Goal: Task Accomplishment & Management: Manage account settings

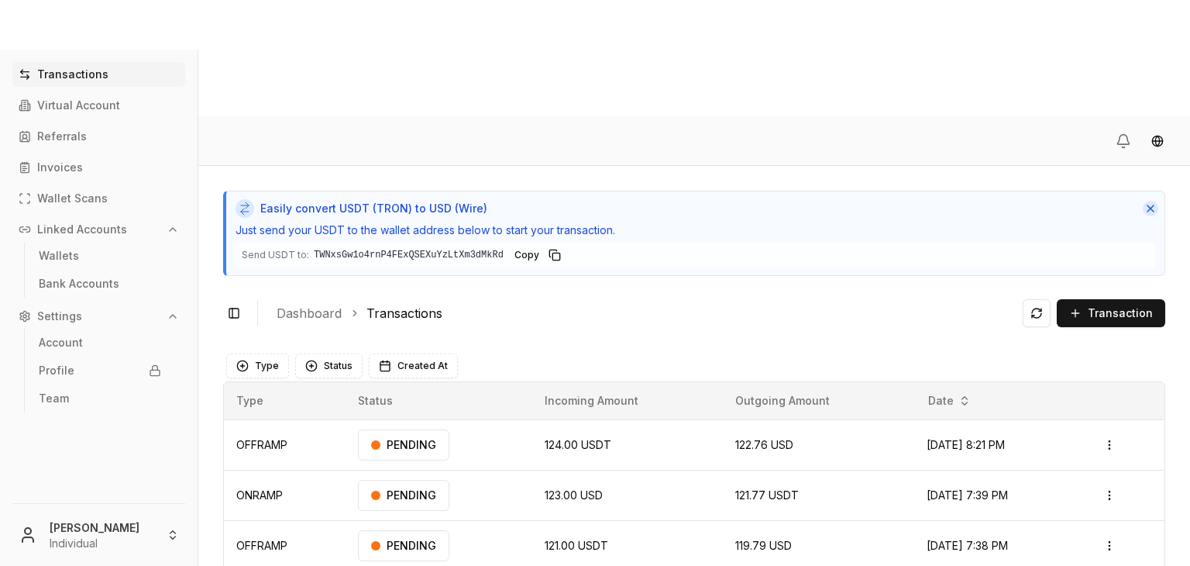
click at [1145, 201] on button "Dismiss" at bounding box center [1150, 208] width 15 height 15
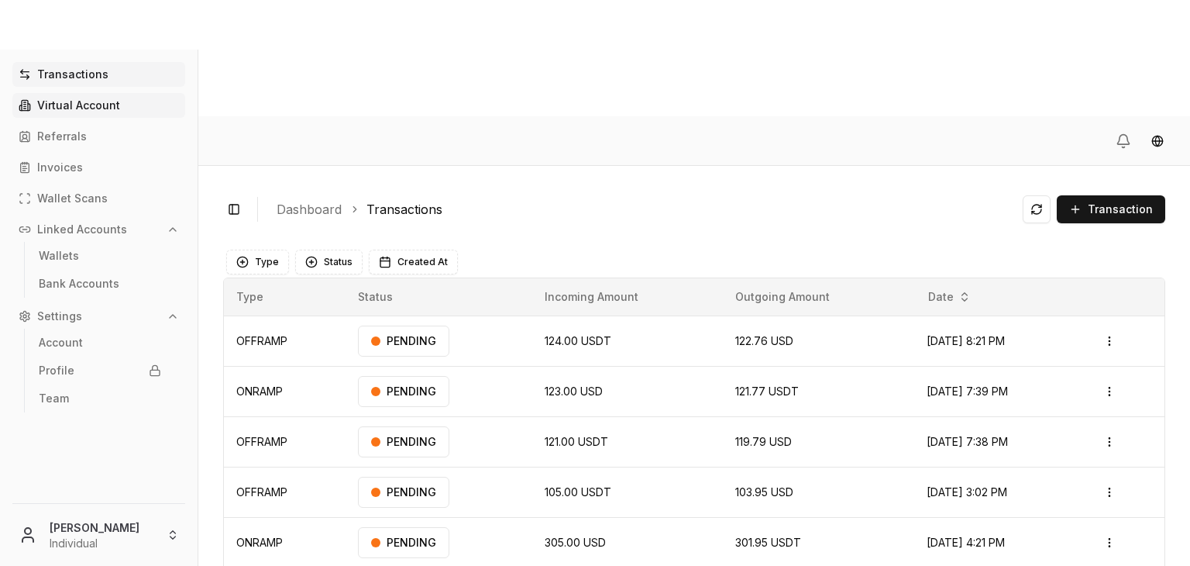
click at [115, 112] on link "Virtual Account" at bounding box center [98, 105] width 173 height 25
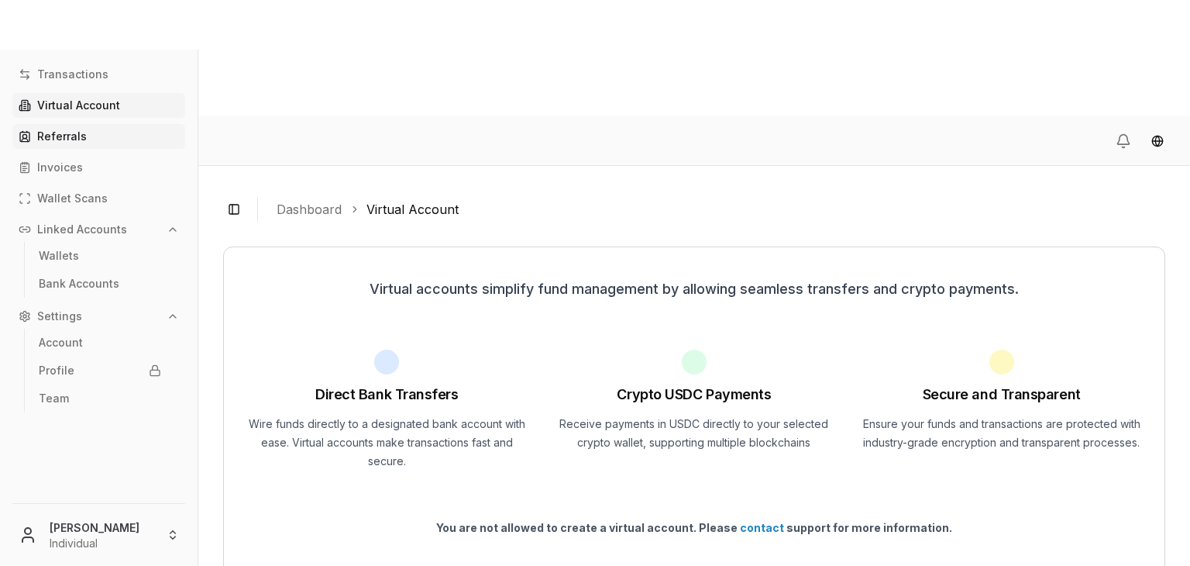
click at [76, 138] on p "Referrals" at bounding box center [62, 136] width 50 height 11
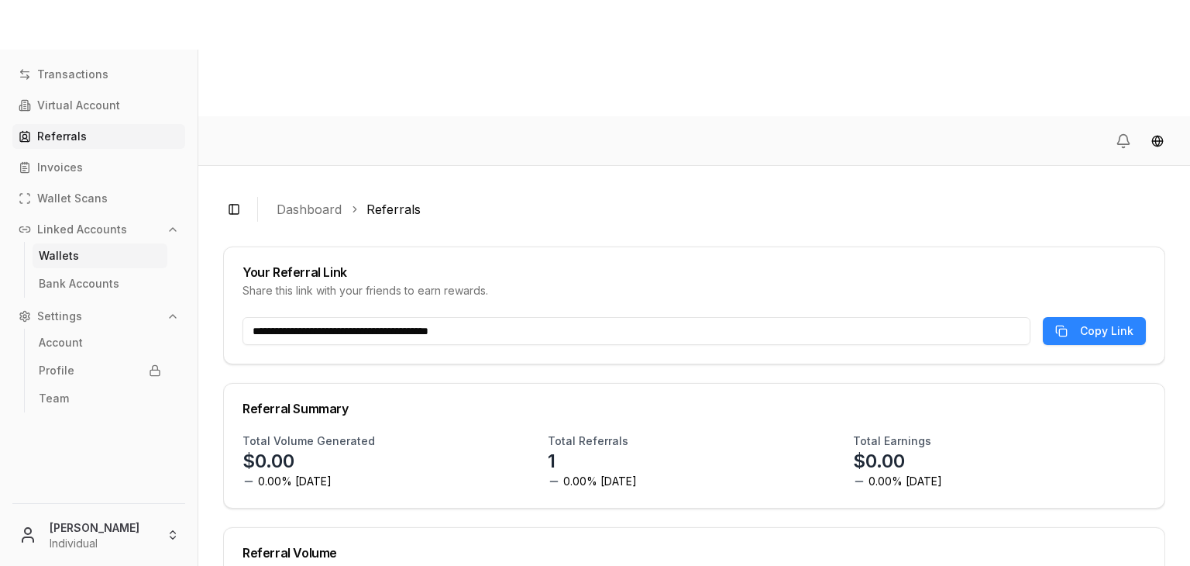
click at [95, 255] on link "Wallets" at bounding box center [100, 255] width 135 height 25
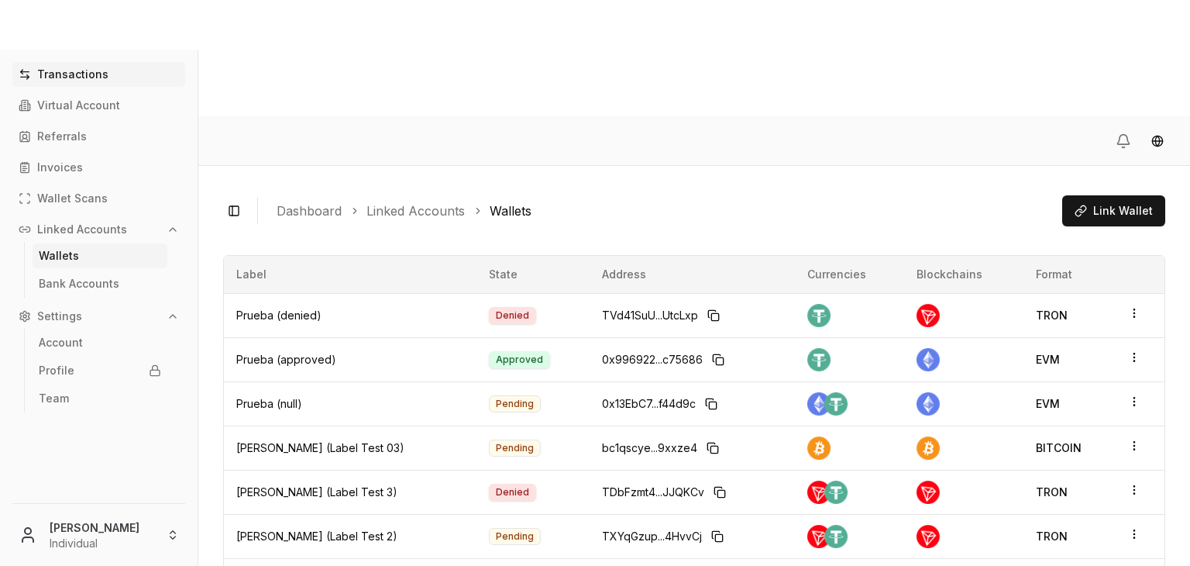
click at [65, 86] on link "Transactions" at bounding box center [98, 74] width 173 height 25
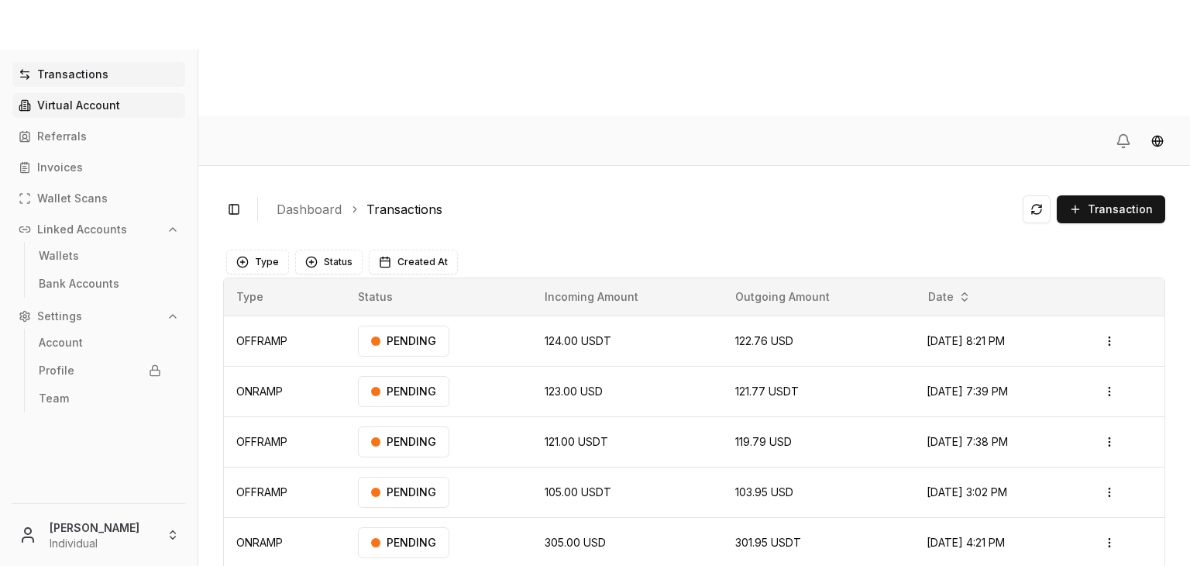
click at [65, 106] on p "Virtual Account" at bounding box center [78, 105] width 83 height 11
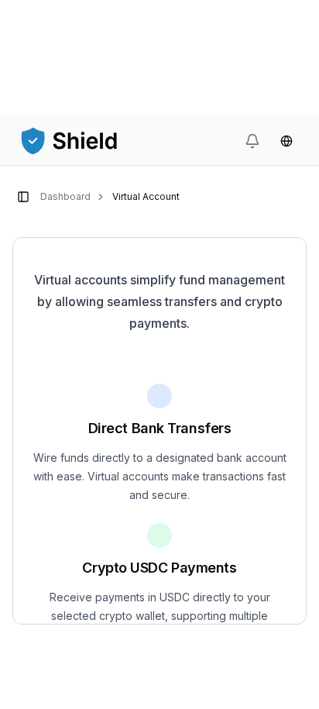
click at [29, 186] on button "Toggle Sidebar" at bounding box center [23, 197] width 22 height 22
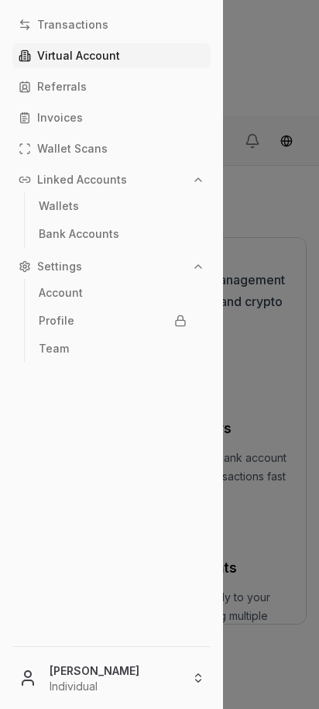
click at [83, 23] on p "Transactions" at bounding box center [72, 24] width 71 height 11
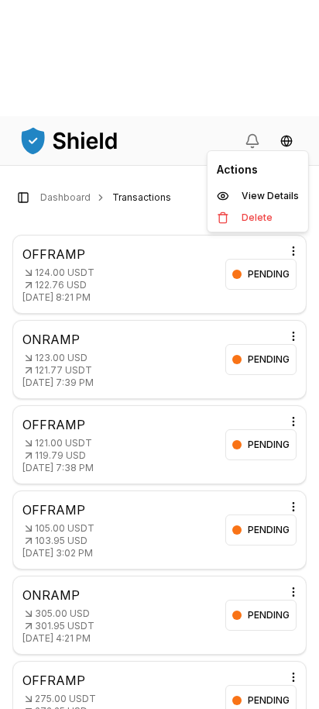
click at [290, 135] on html "Transactions Virtual Account Referrals Invoices Wallet Scans Linked Accounts Wa…" at bounding box center [159, 412] width 319 height 825
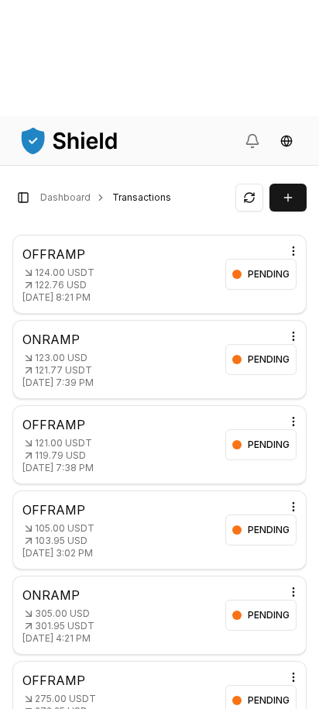
click at [18, 187] on button "Toggle Sidebar" at bounding box center [23, 198] width 22 height 22
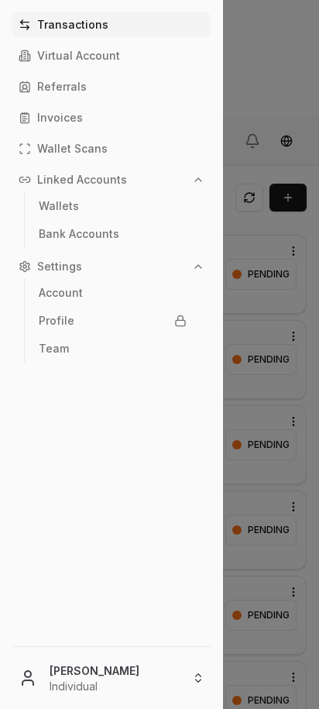
click at [68, 119] on p "Invoices" at bounding box center [60, 117] width 46 height 11
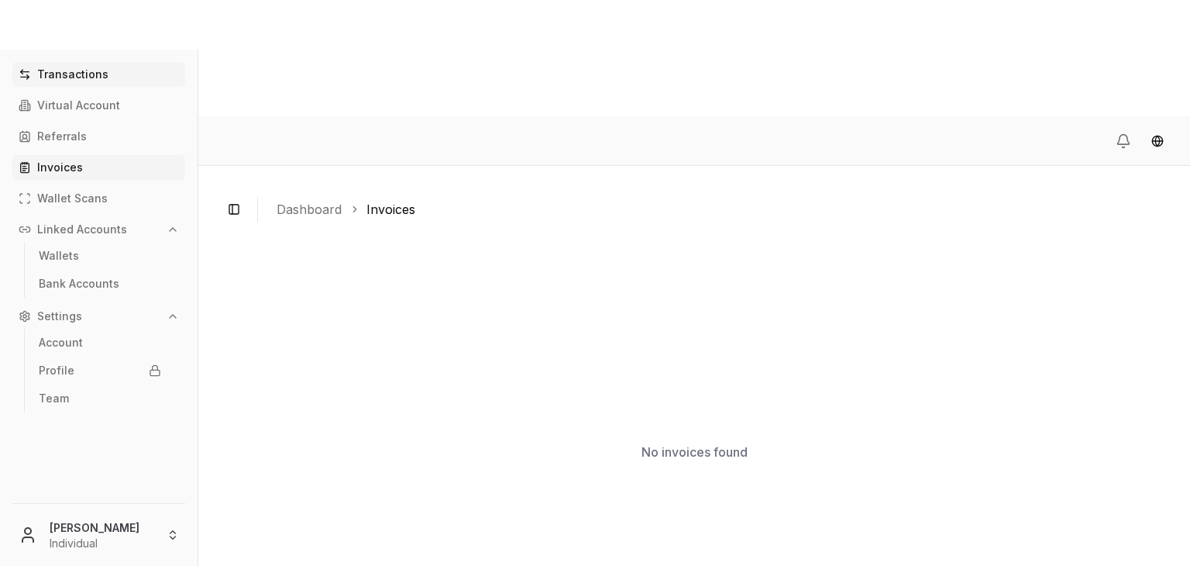
click at [76, 74] on p "Transactions" at bounding box center [72, 74] width 71 height 11
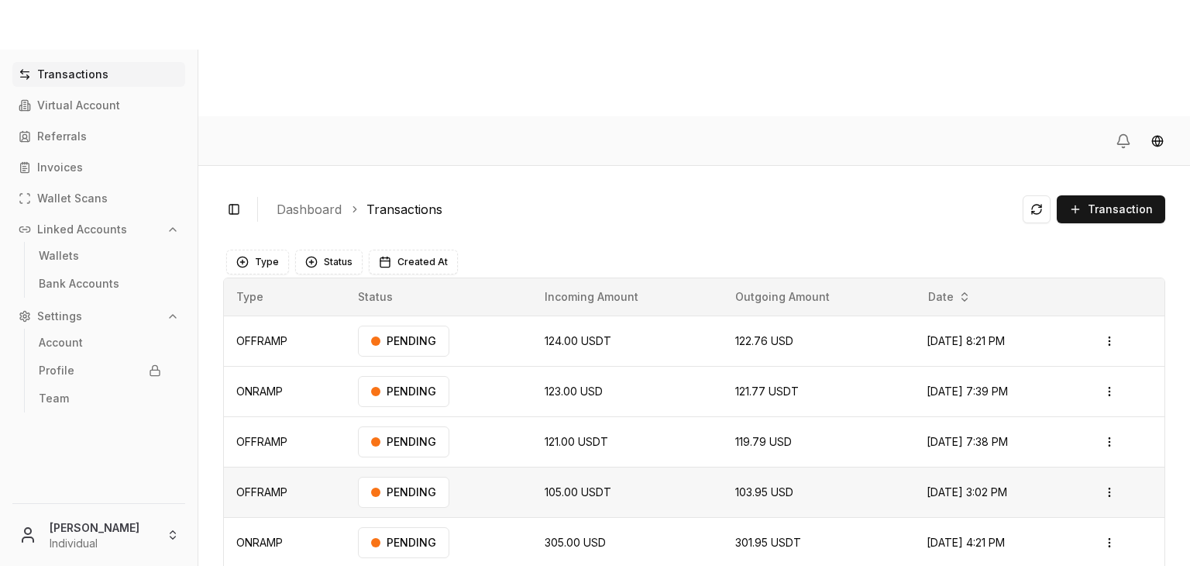
scroll to position [107, 0]
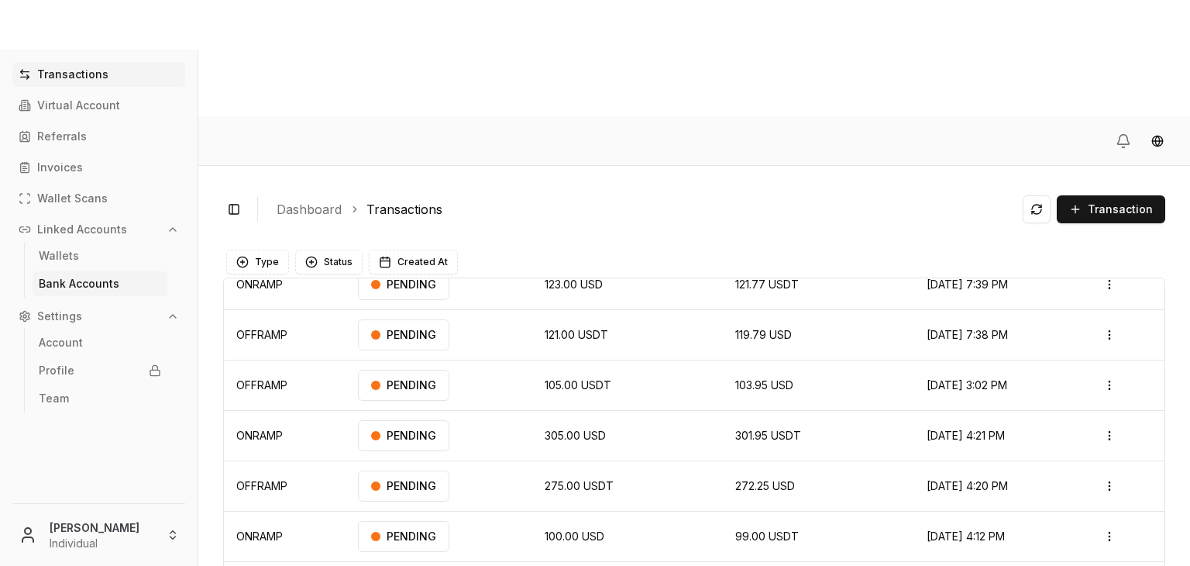
click at [95, 284] on p "Bank Accounts" at bounding box center [79, 283] width 81 height 11
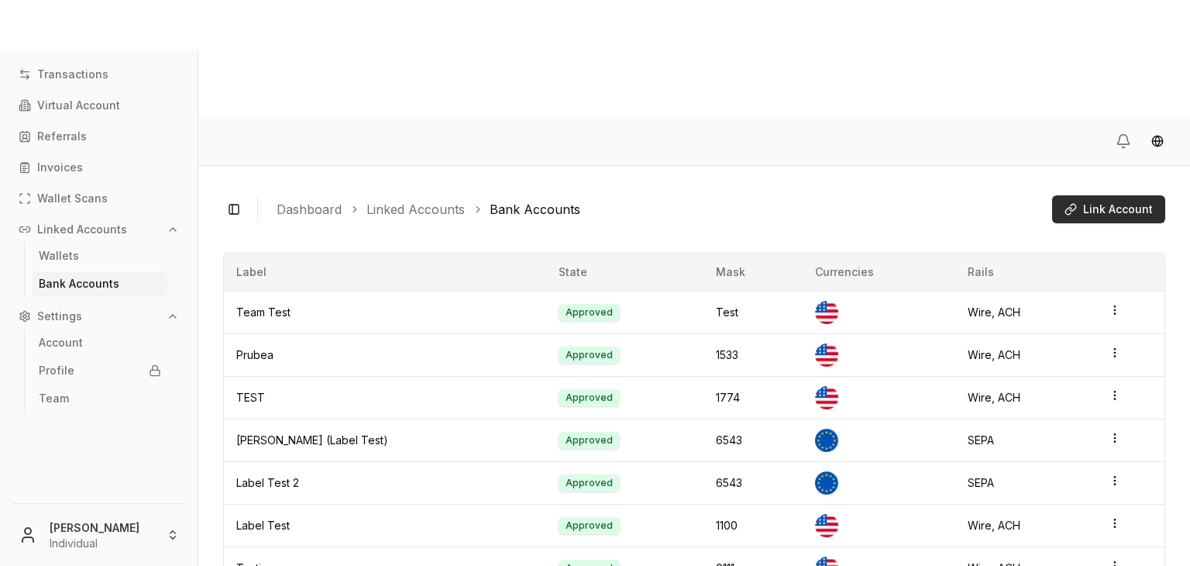
click at [1082, 195] on button "Link Account" at bounding box center [1108, 209] width 113 height 28
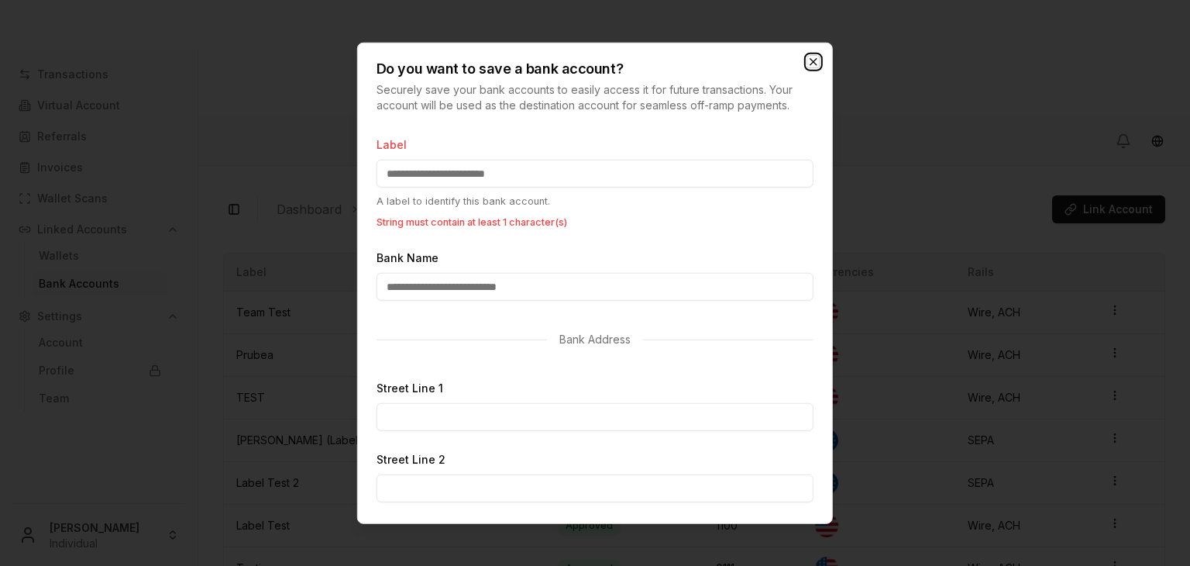
click at [812, 63] on icon "button" at bounding box center [813, 62] width 6 height 6
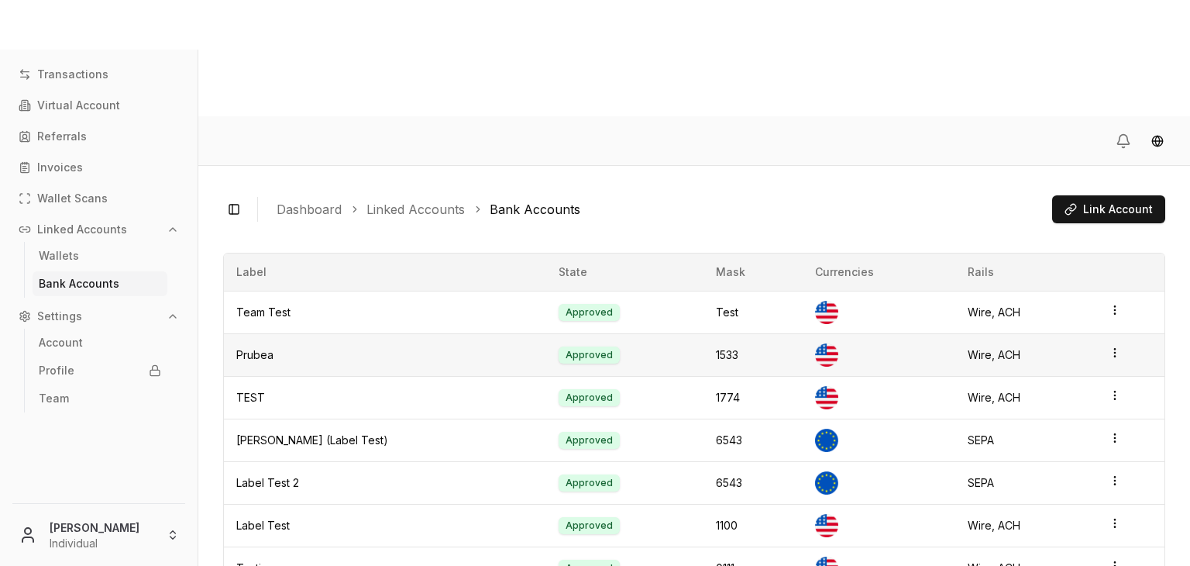
click at [890, 333] on td at bounding box center [879, 354] width 153 height 43
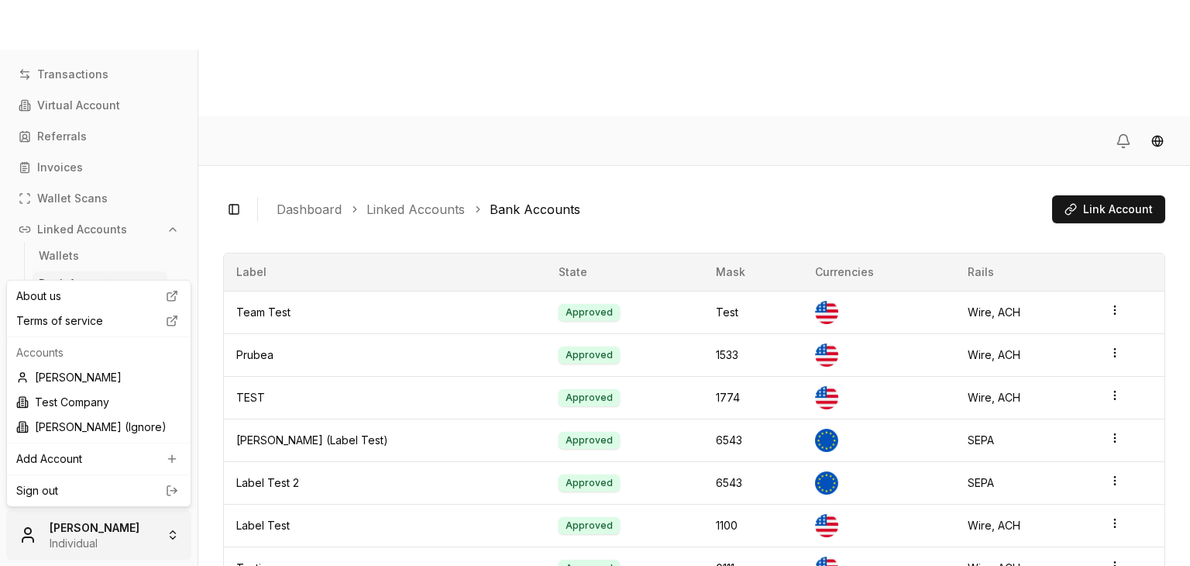
click at [105, 546] on html "Transactions Virtual Account Referrals Invoices Wallet Scans Linked Accounts Wa…" at bounding box center [595, 341] width 1190 height 682
click at [116, 454] on div "Add Account" at bounding box center [98, 458] width 177 height 25
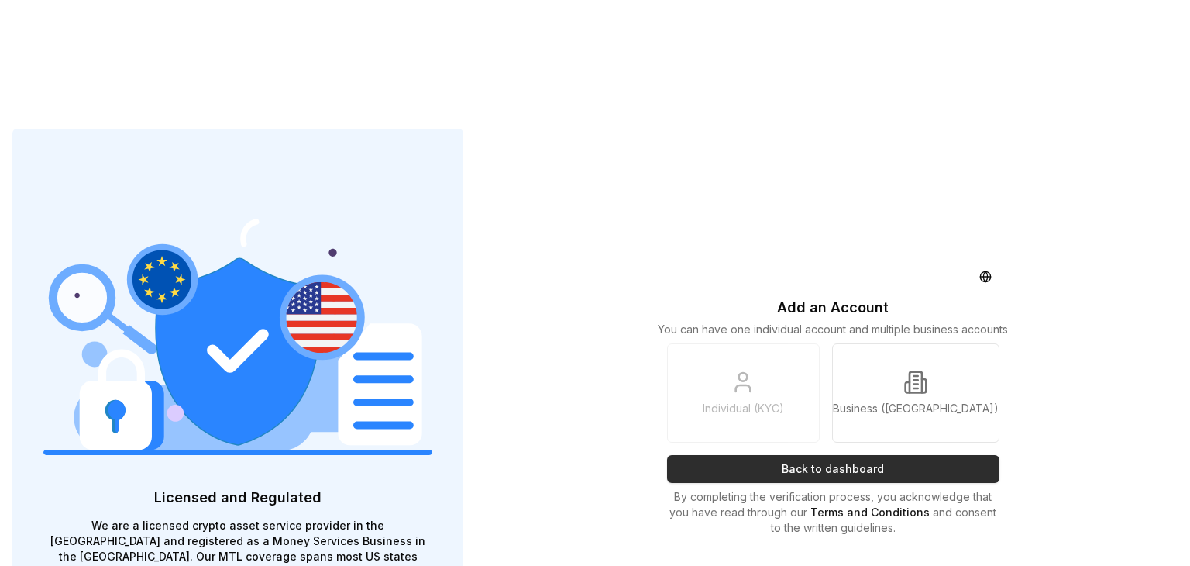
click at [784, 455] on button "Back to dashboard" at bounding box center [833, 469] width 332 height 28
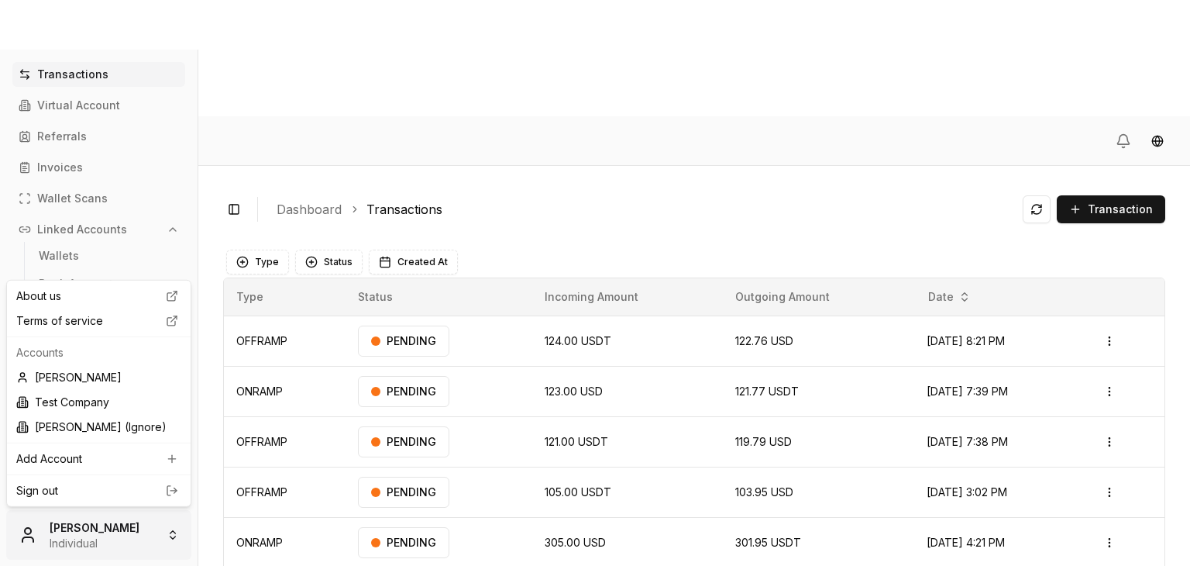
click at [130, 524] on html "Transactions Virtual Account Referrals Invoices Wallet Scans Linked Accounts Wa…" at bounding box center [595, 341] width 1190 height 682
click at [122, 403] on div "Test Company" at bounding box center [98, 402] width 177 height 25
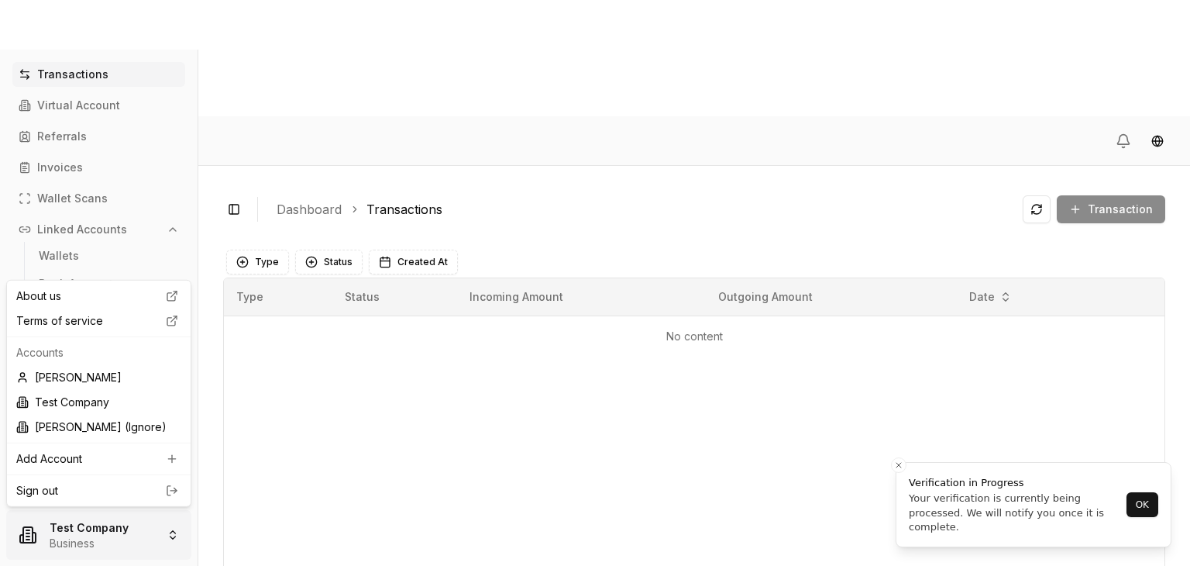
click at [87, 525] on html "Transactions Virtual Account Referrals Invoices Wallet Scans Linked Accounts Wa…" at bounding box center [595, 341] width 1190 height 682
click at [70, 385] on div "[PERSON_NAME]" at bounding box center [98, 377] width 177 height 25
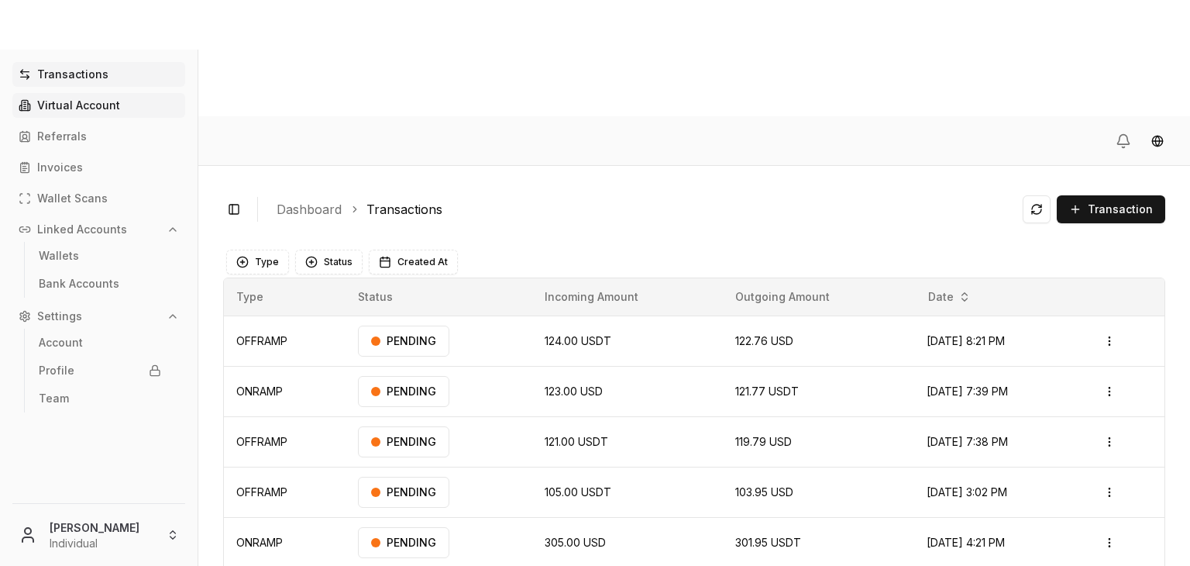
click at [87, 94] on link "Virtual Account" at bounding box center [98, 105] width 173 height 25
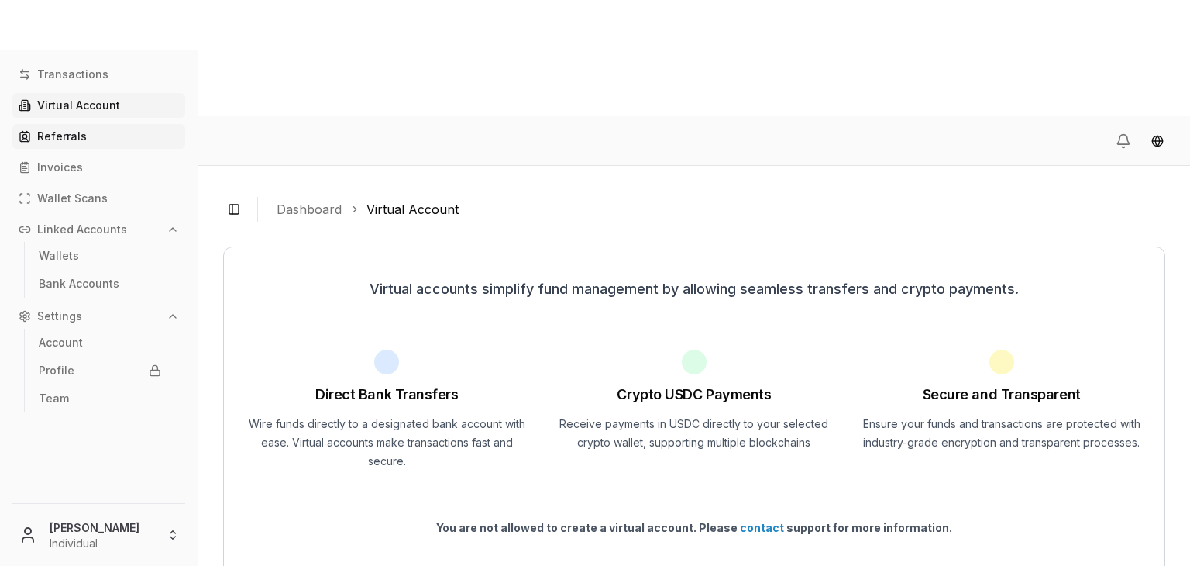
click at [77, 145] on link "Referrals" at bounding box center [98, 136] width 173 height 25
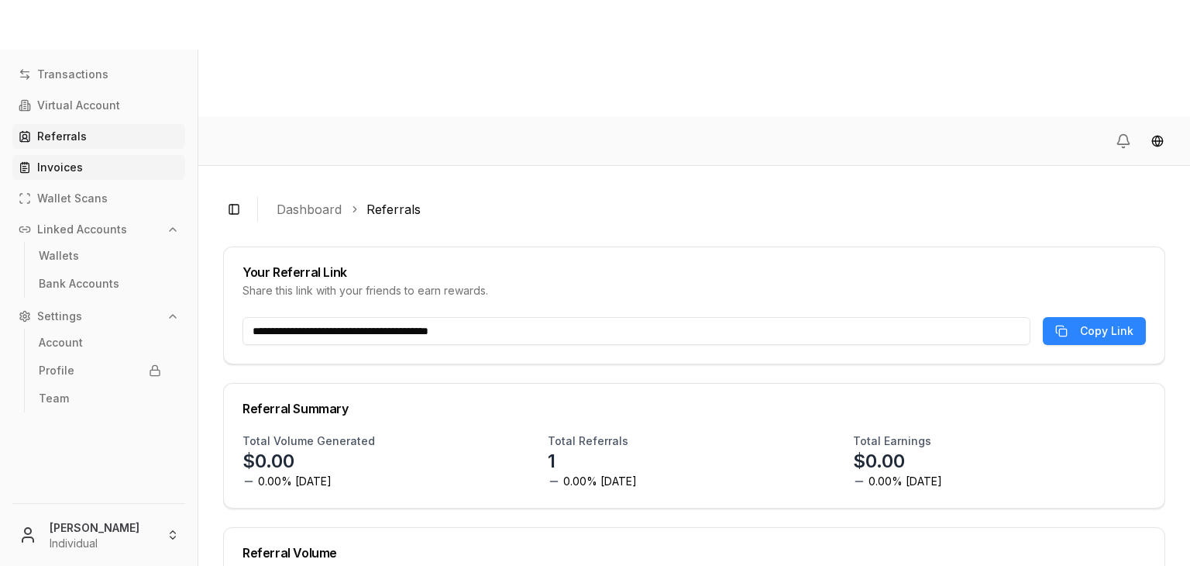
click at [40, 168] on p "Invoices" at bounding box center [60, 167] width 46 height 11
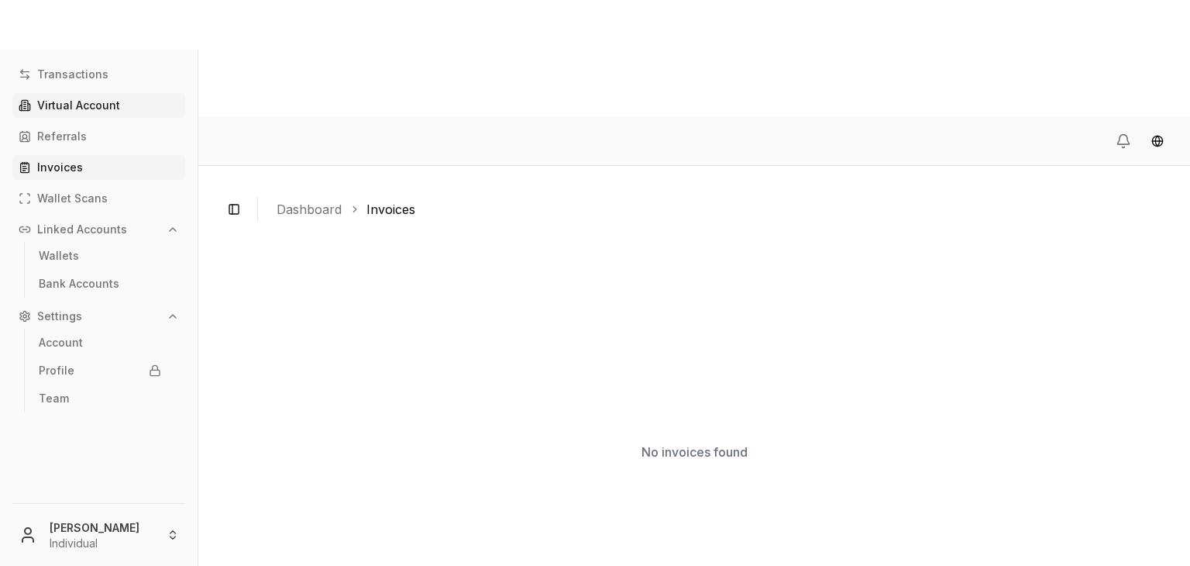
click at [50, 117] on link "Virtual Account" at bounding box center [98, 105] width 173 height 25
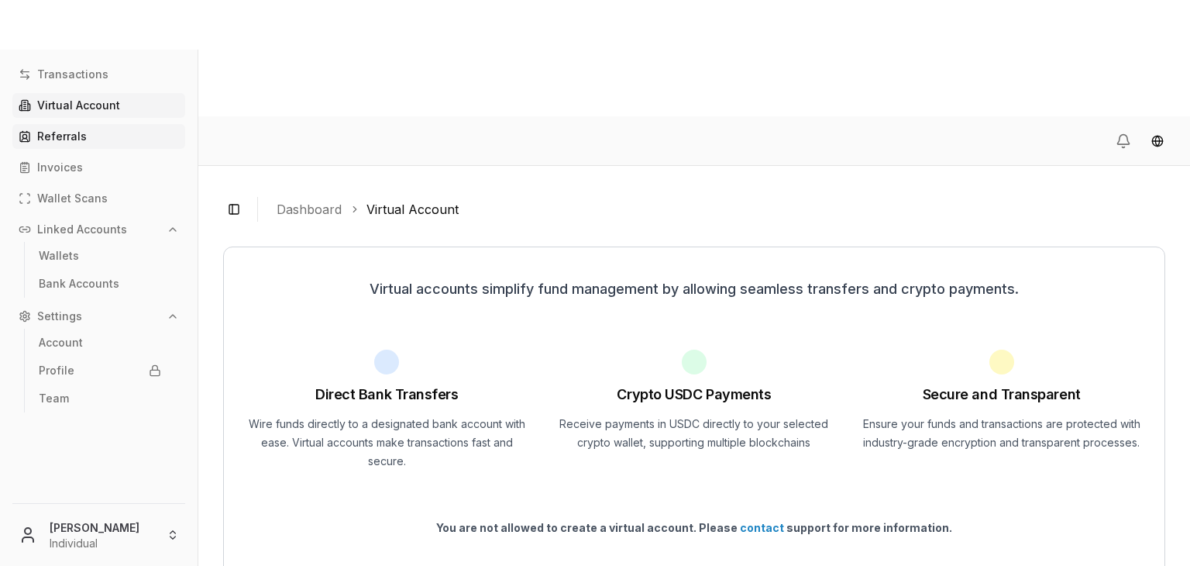
click at [43, 140] on p "Referrals" at bounding box center [62, 136] width 50 height 11
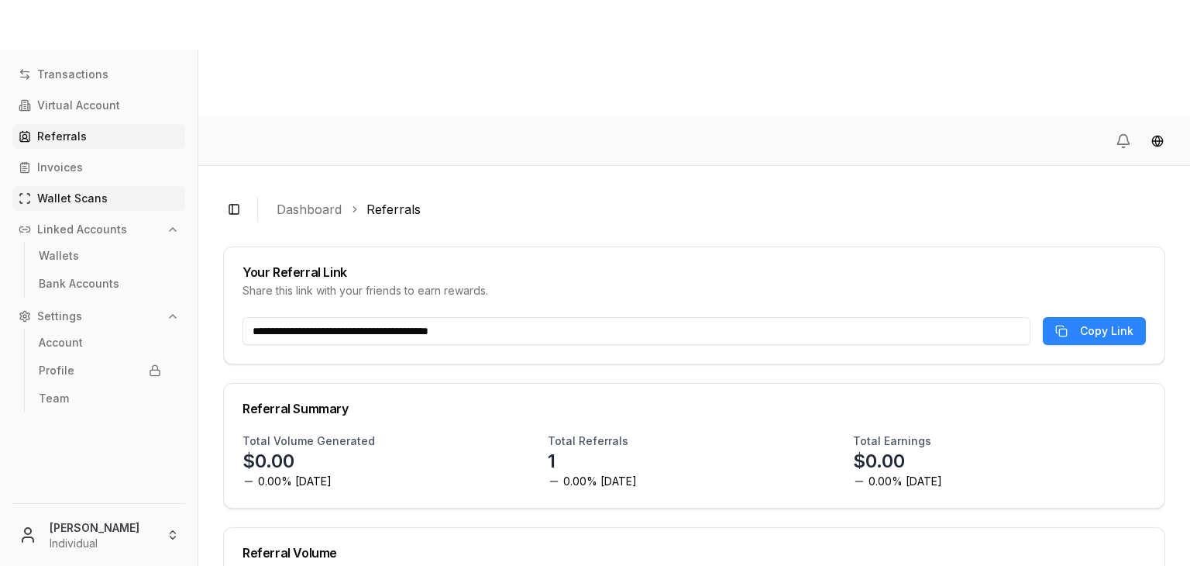
click at [67, 202] on p "Wallet Scans" at bounding box center [72, 198] width 71 height 11
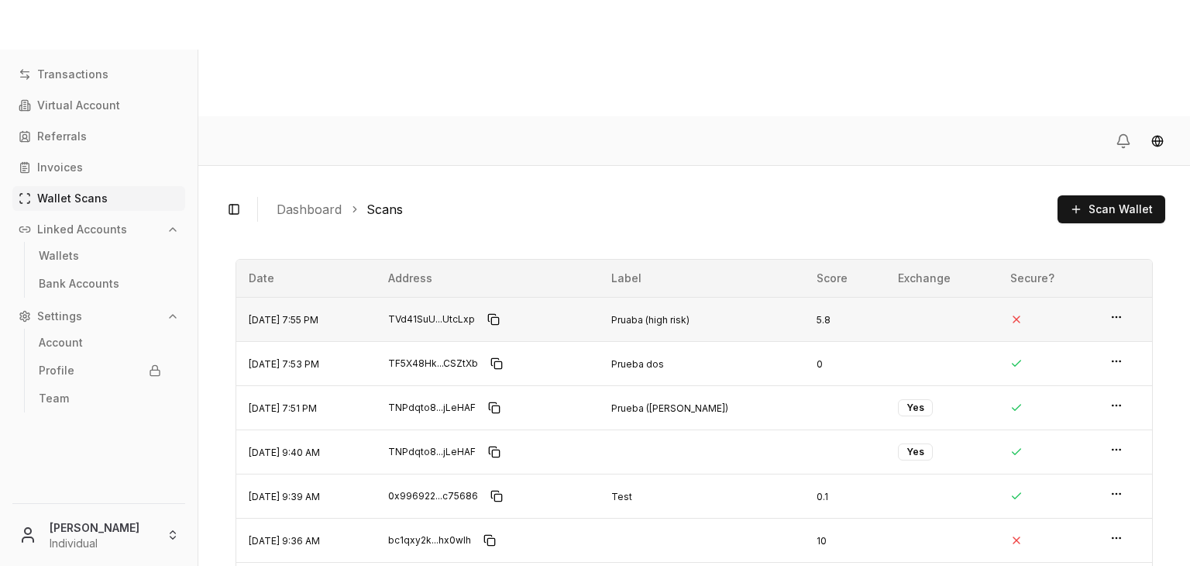
click at [1098, 297] on td at bounding box center [1125, 319] width 54 height 44
click at [1113, 316] on circle "button" at bounding box center [1113, 316] width 1 height 1
click at [1040, 162] on div "View Details" at bounding box center [1039, 171] width 105 height 22
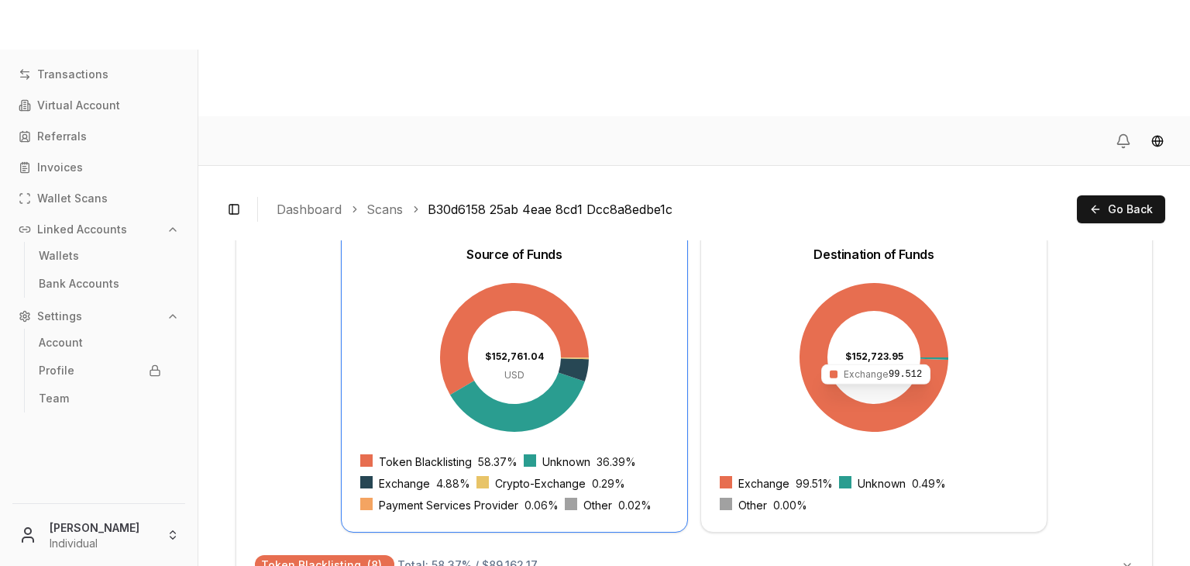
click at [855, 304] on icon at bounding box center [874, 357] width 149 height 149
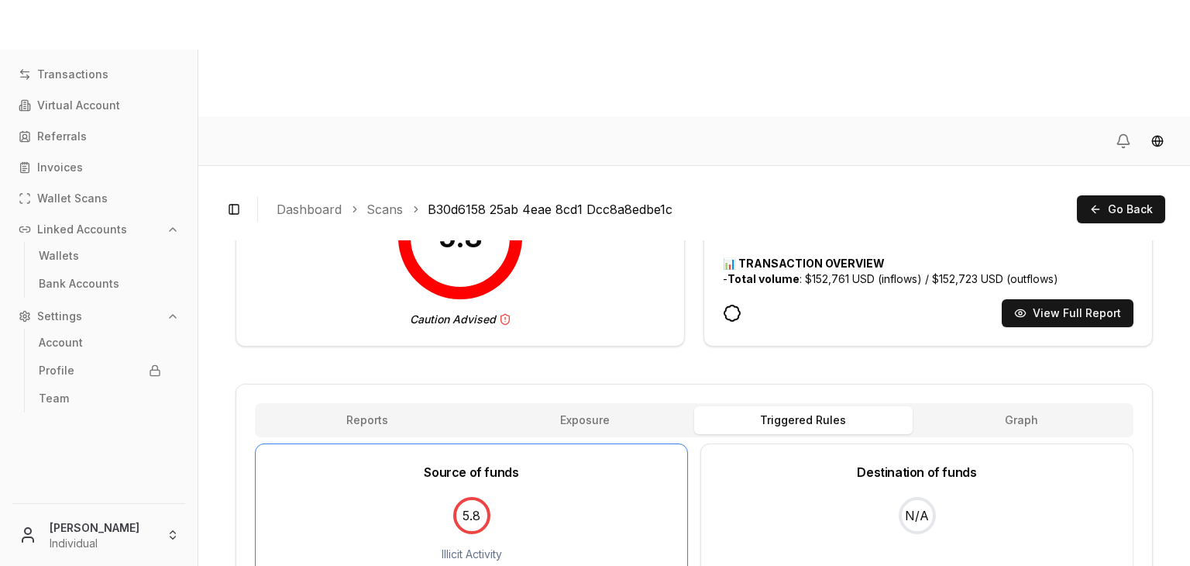
scroll to position [286, 0]
click at [794, 404] on div "Reports Exposure Rules Triggered Rules Graph" at bounding box center [694, 421] width 879 height 34
click at [827, 445] on div "Destination of funds" at bounding box center [917, 463] width 432 height 37
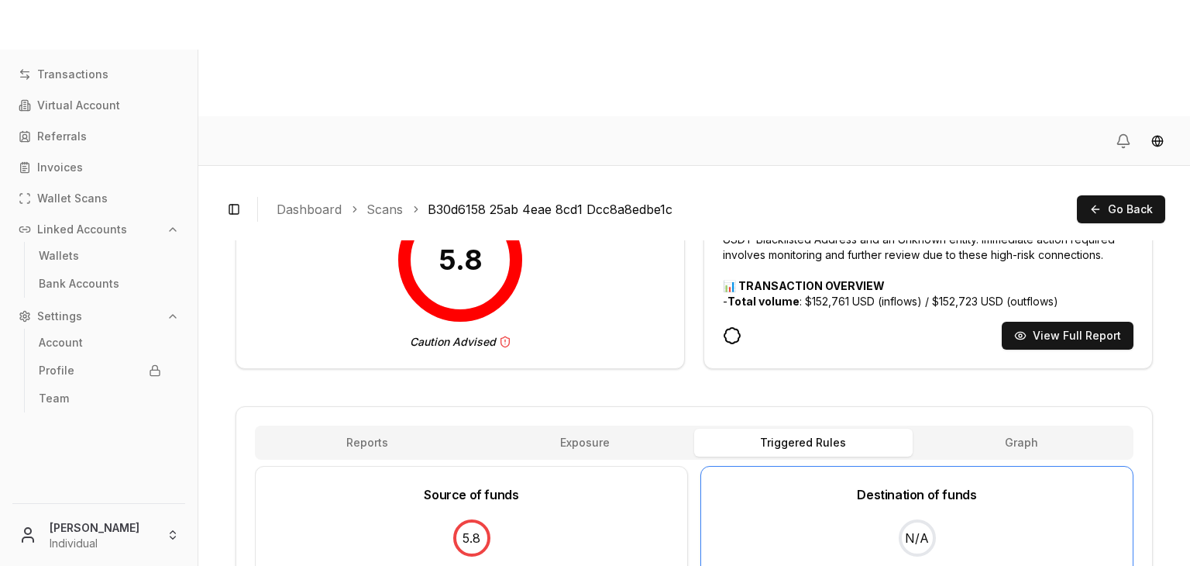
scroll to position [263, 0]
click at [586, 505] on div "5.8 Illicit Activity" at bounding box center [472, 556] width 432 height 102
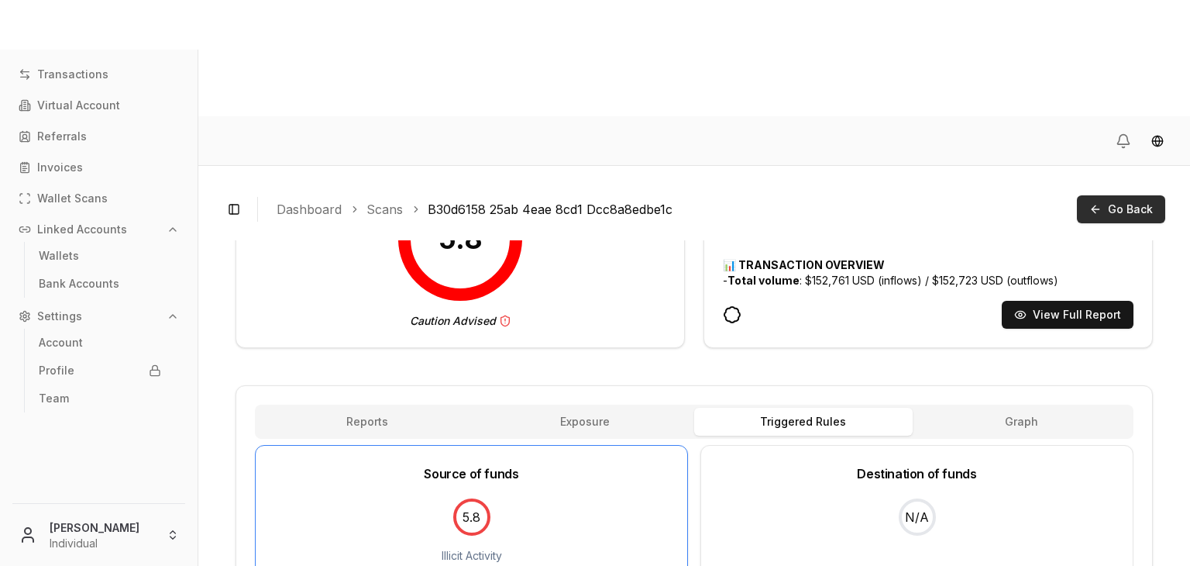
click at [1104, 195] on button "Go Back" at bounding box center [1121, 209] width 88 height 28
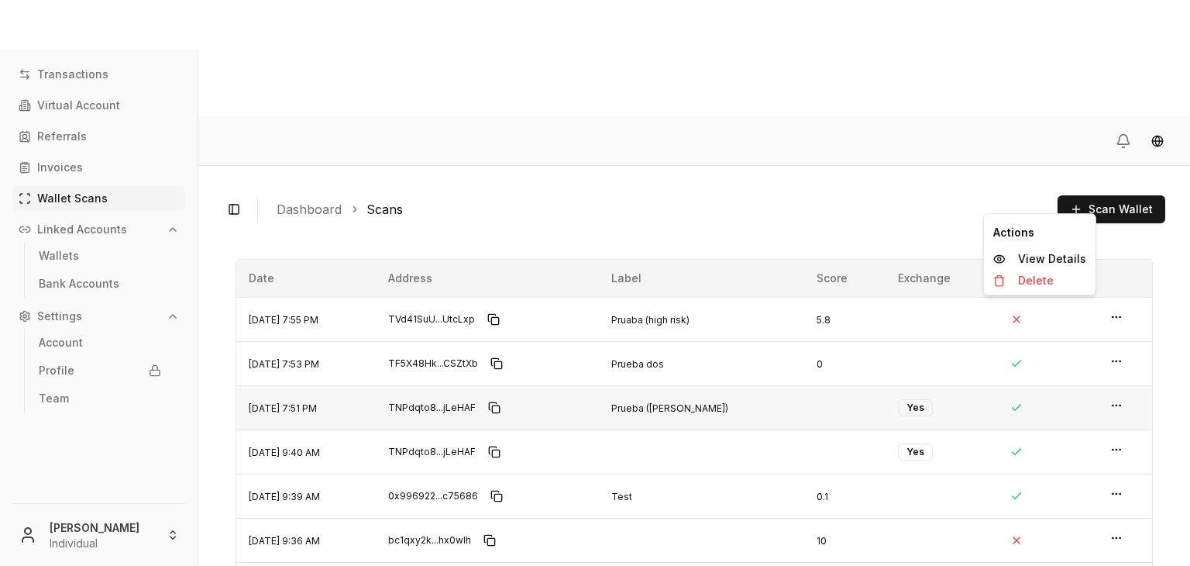
click at [1110, 399] on icon "button" at bounding box center [1116, 405] width 12 height 12
click at [1057, 265] on div "View Details" at bounding box center [1039, 259] width 105 height 22
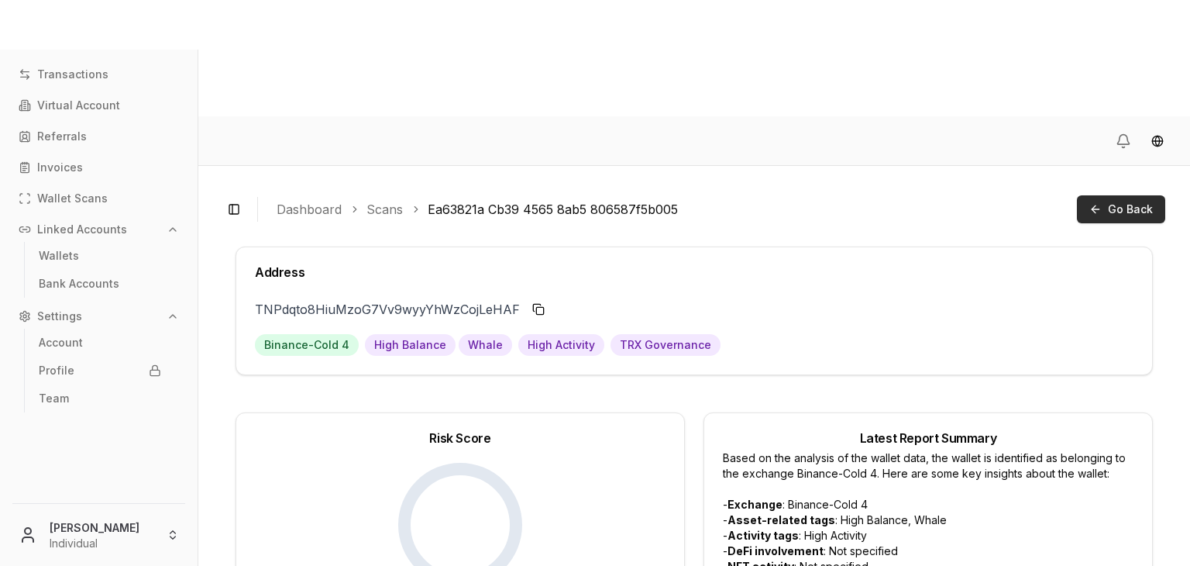
click at [1102, 195] on button "Go Back" at bounding box center [1121, 209] width 88 height 28
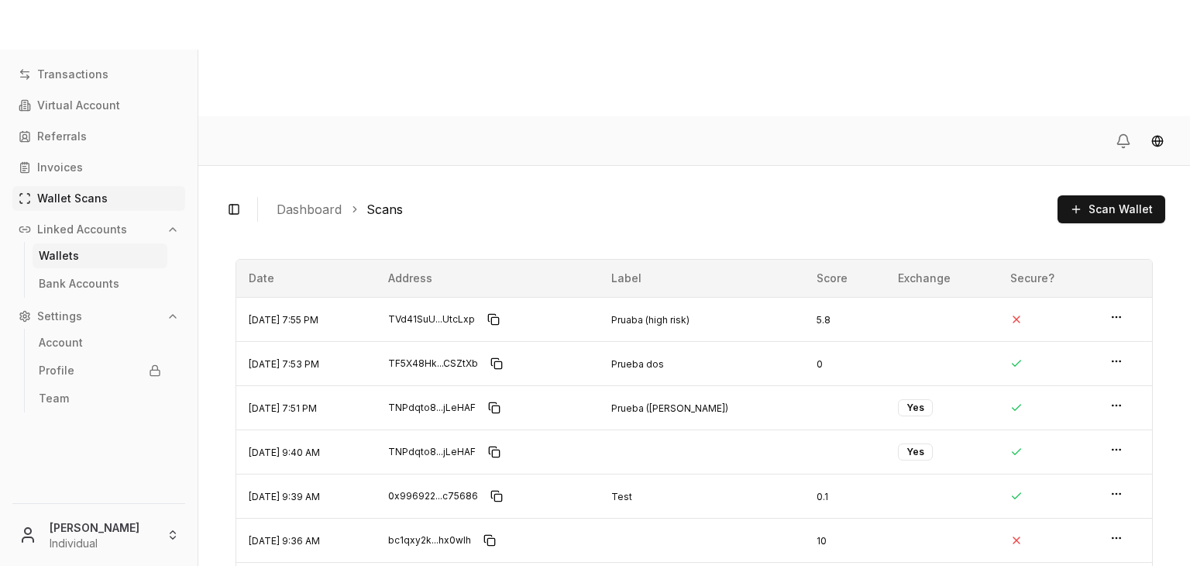
click at [96, 266] on link "Wallets" at bounding box center [100, 255] width 135 height 25
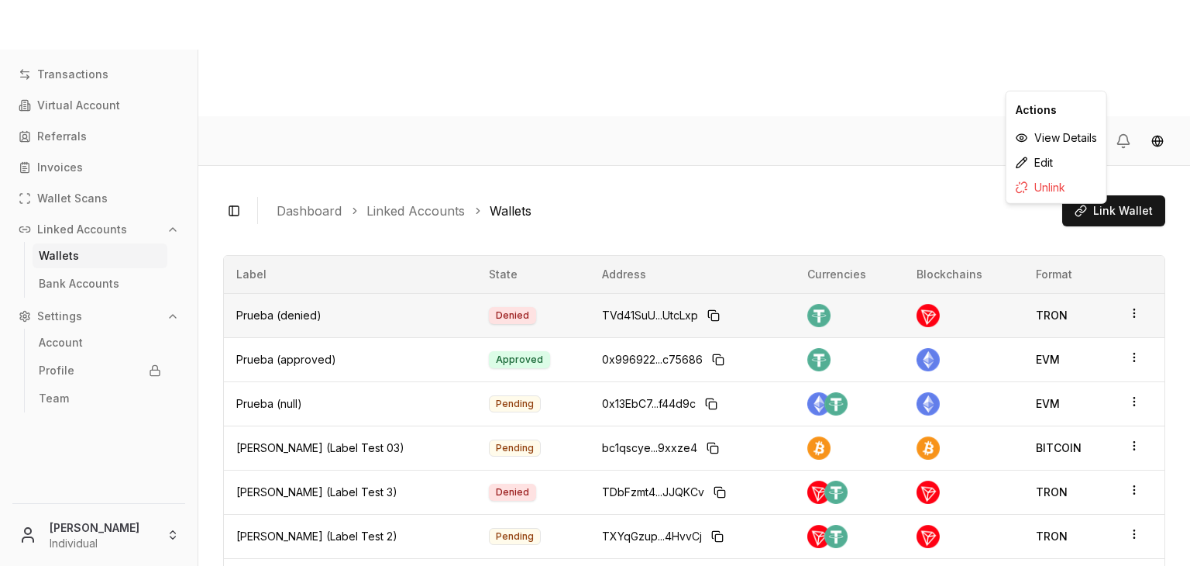
click at [1128, 307] on icon "button" at bounding box center [1134, 313] width 12 height 12
click at [1059, 133] on div "View Details" at bounding box center [1056, 138] width 94 height 25
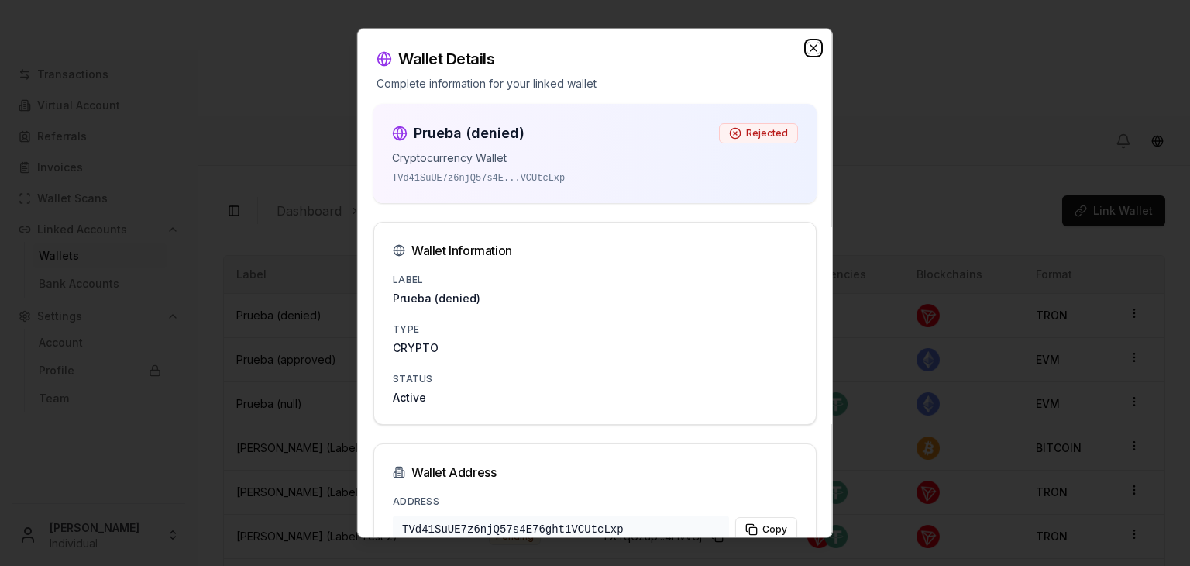
click at [807, 50] on icon "button" at bounding box center [813, 48] width 12 height 12
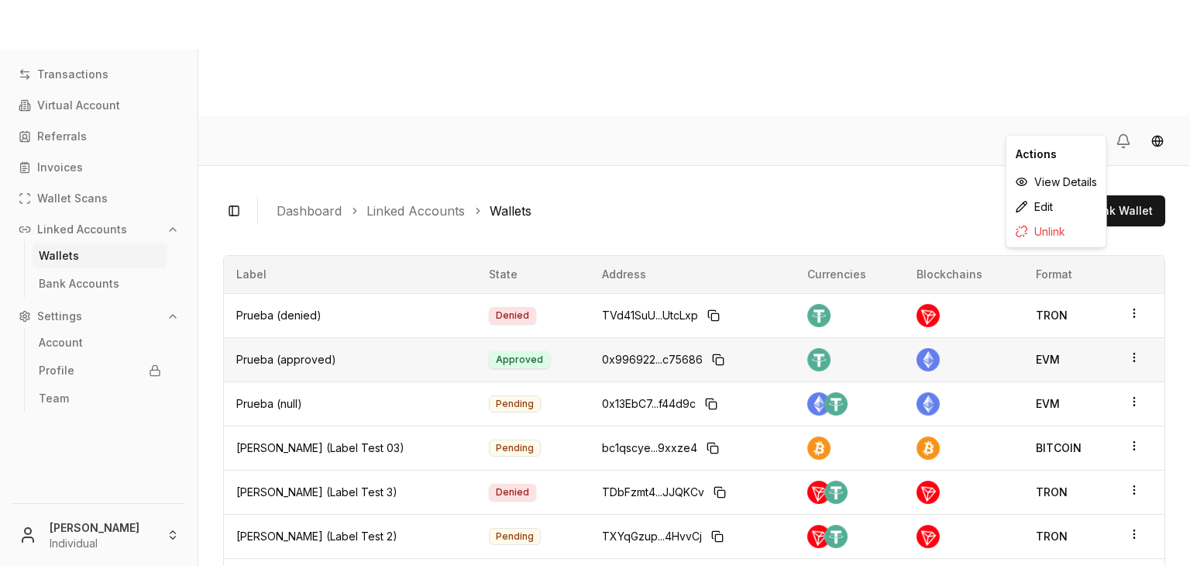
click at [1133, 357] on circle "button" at bounding box center [1133, 357] width 1 height 1
click at [1042, 191] on div "View Details" at bounding box center [1056, 182] width 94 height 25
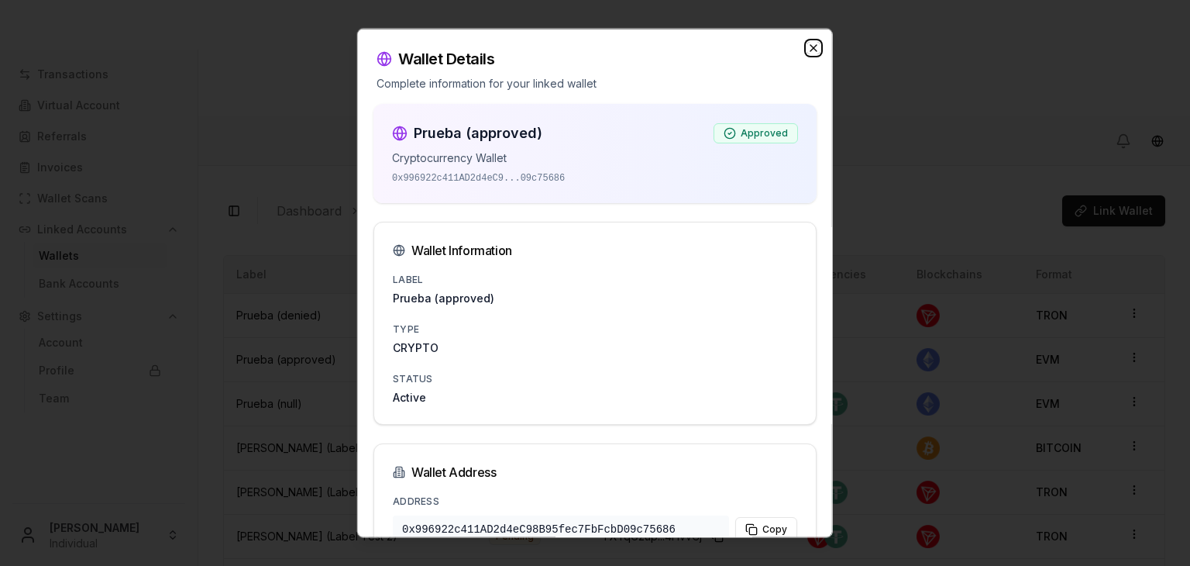
click at [807, 45] on icon "button" at bounding box center [813, 48] width 12 height 12
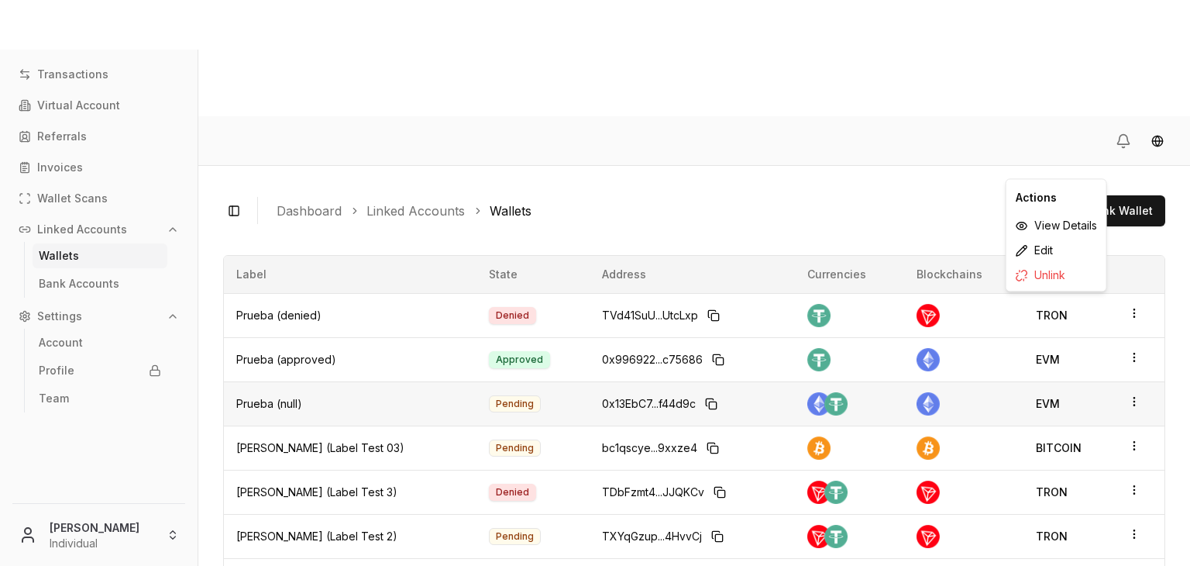
click at [1128, 395] on icon "button" at bounding box center [1134, 401] width 12 height 12
click at [1066, 229] on div "View Details" at bounding box center [1056, 225] width 94 height 25
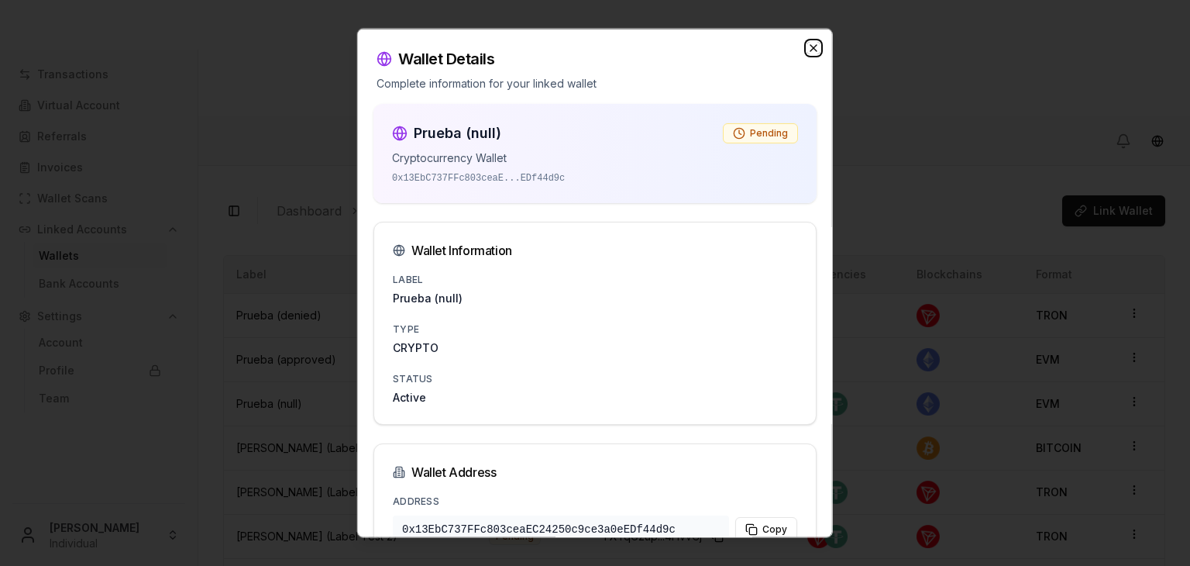
click at [807, 45] on icon "button" at bounding box center [813, 48] width 12 height 12
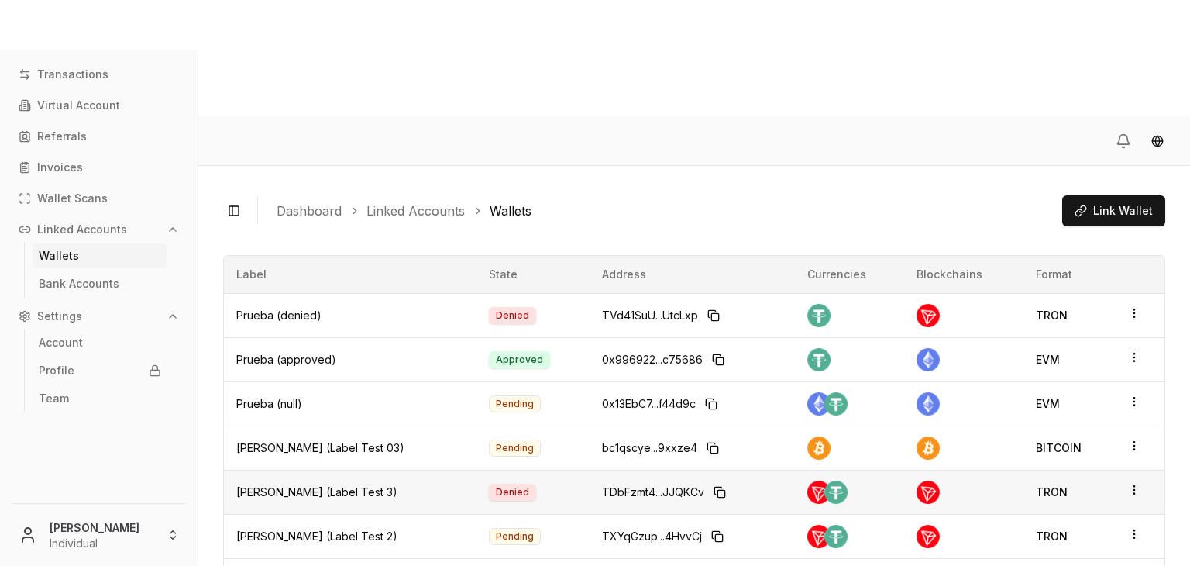
scroll to position [35, 0]
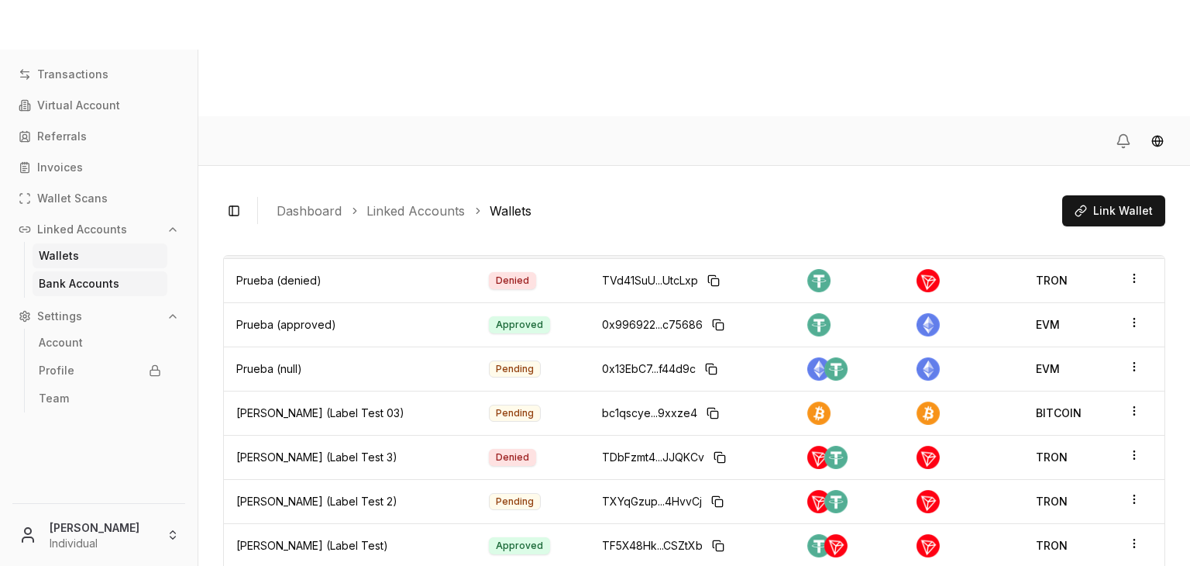
click at [95, 293] on link "Bank Accounts" at bounding box center [100, 283] width 135 height 25
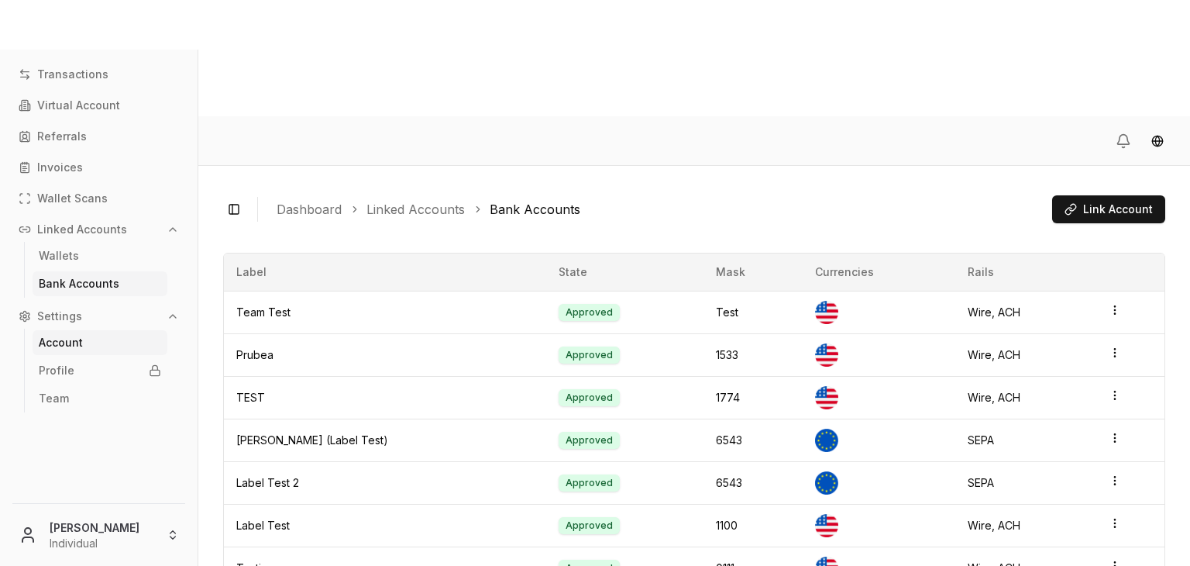
click at [75, 339] on p "Account" at bounding box center [61, 342] width 44 height 11
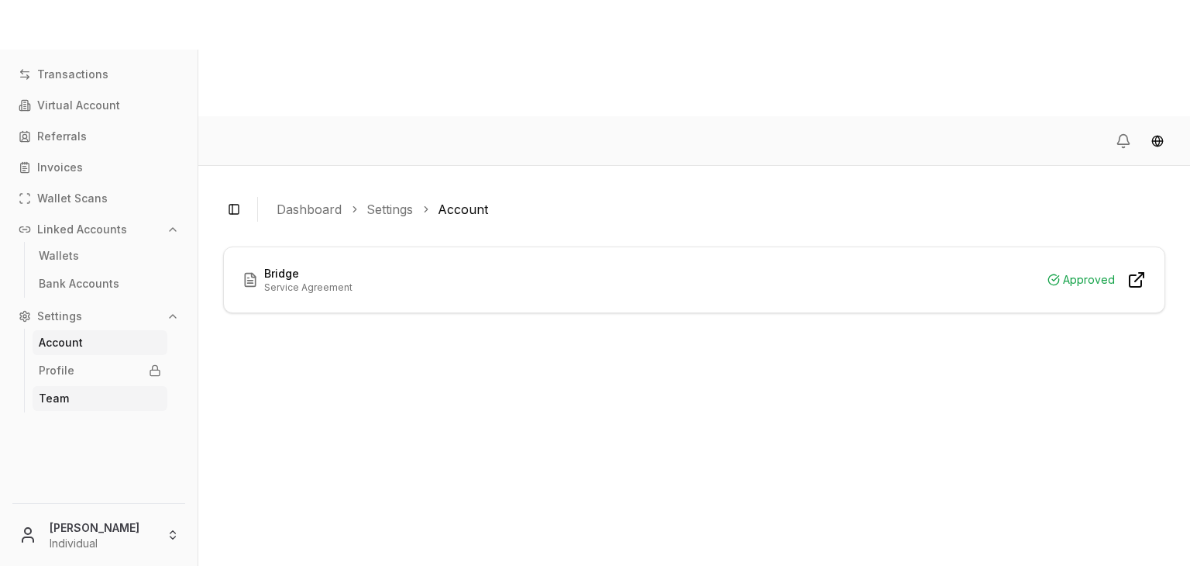
click at [71, 401] on link "Team" at bounding box center [100, 398] width 135 height 25
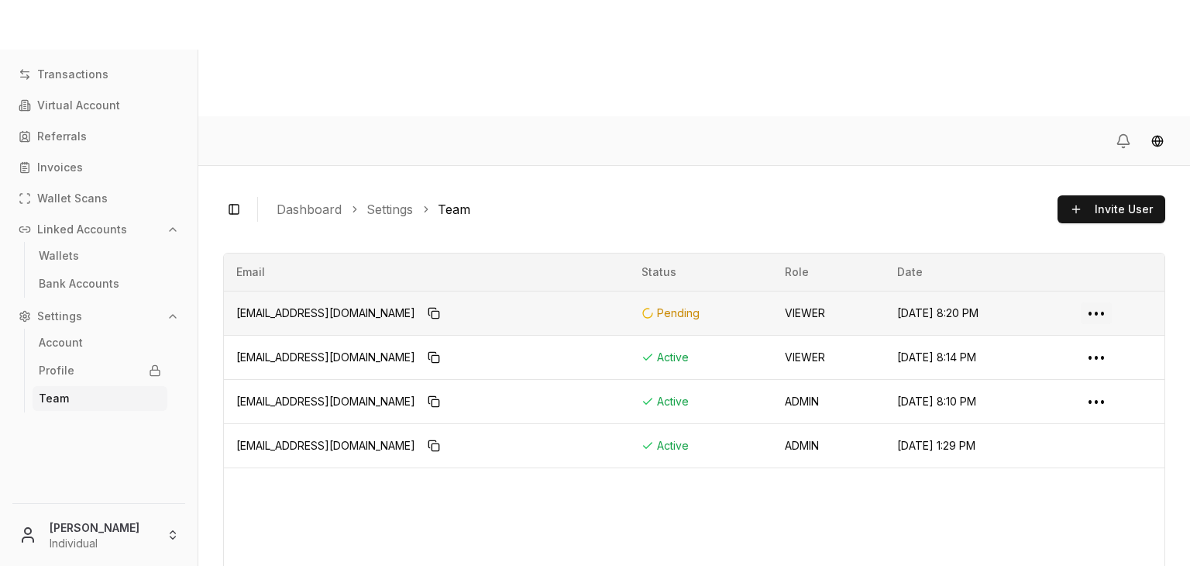
click at [1103, 203] on html "Transactions Virtual Account Referrals Invoices Wallet Scans Linked Accounts Wa…" at bounding box center [595, 341] width 1190 height 682
click at [1063, 259] on div "Deactivate" at bounding box center [1067, 251] width 91 height 25
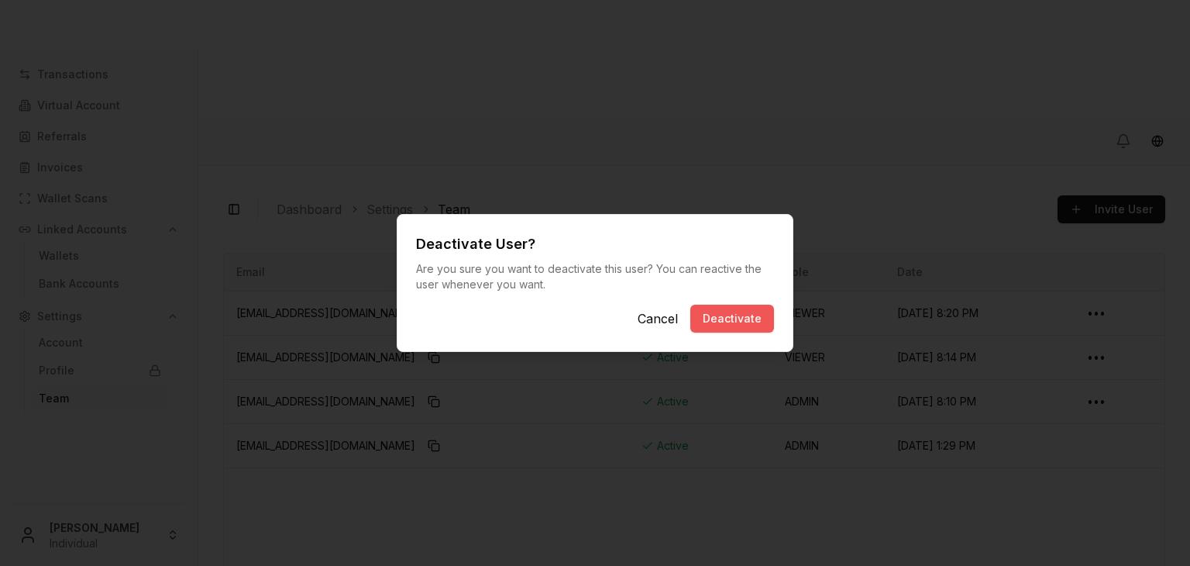
click at [771, 318] on button "Deactivate" at bounding box center [732, 318] width 84 height 28
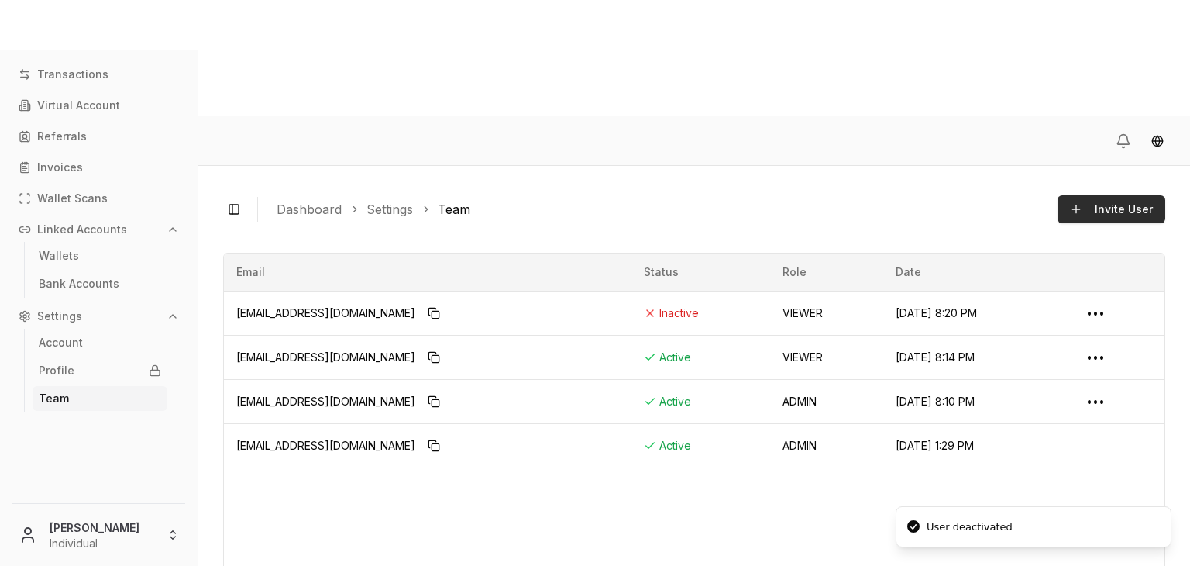
click at [1082, 195] on button "Invite User" at bounding box center [1112, 209] width 108 height 28
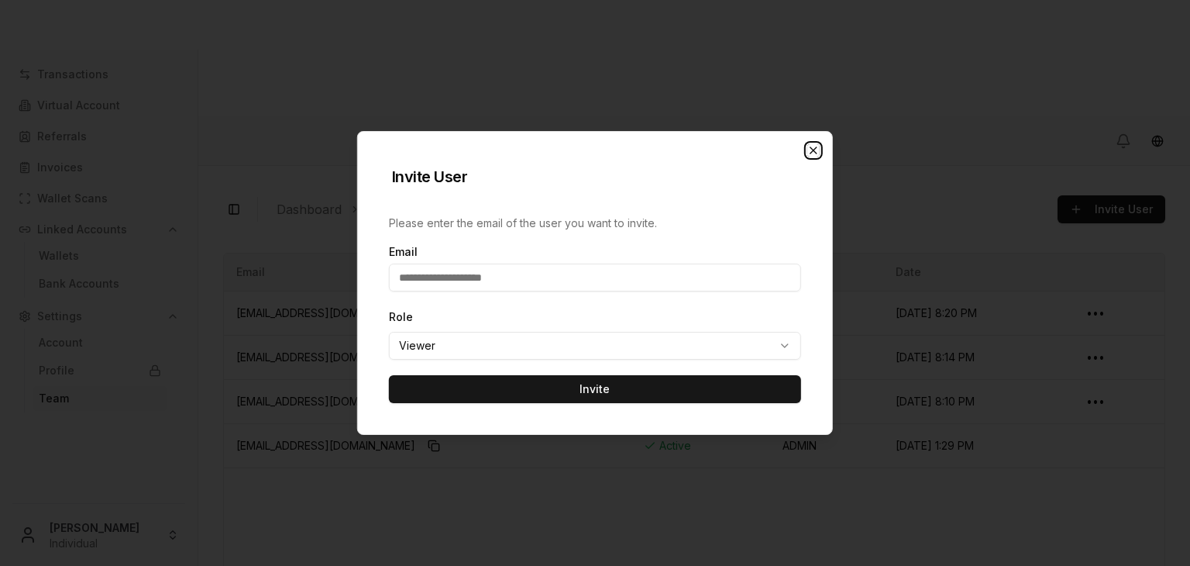
click at [812, 144] on icon "button" at bounding box center [813, 150] width 12 height 12
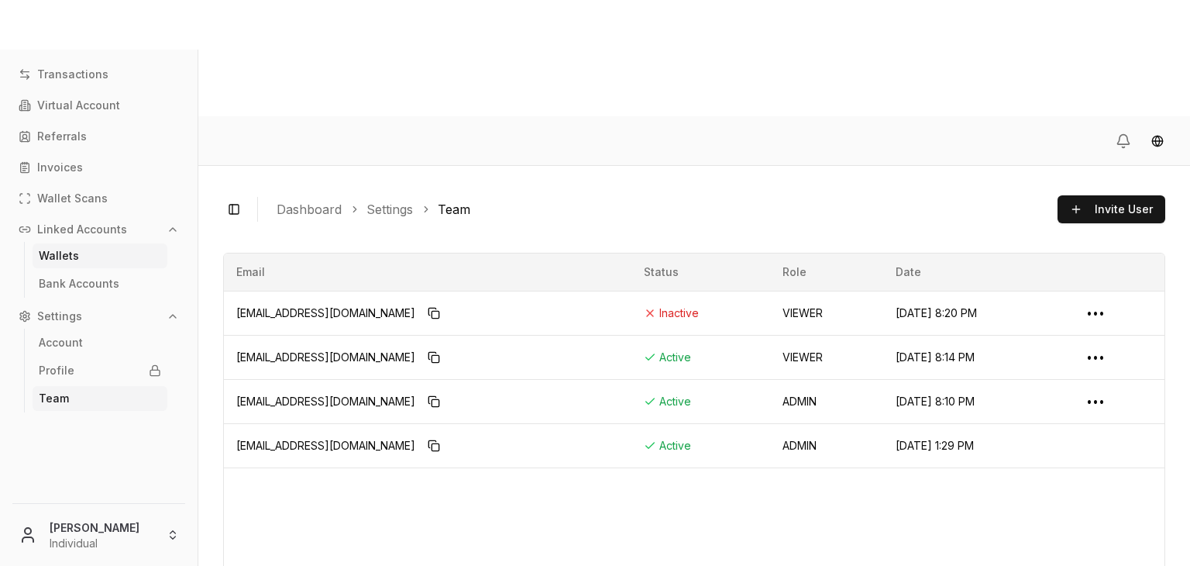
click at [61, 254] on p "Wallets" at bounding box center [59, 255] width 40 height 11
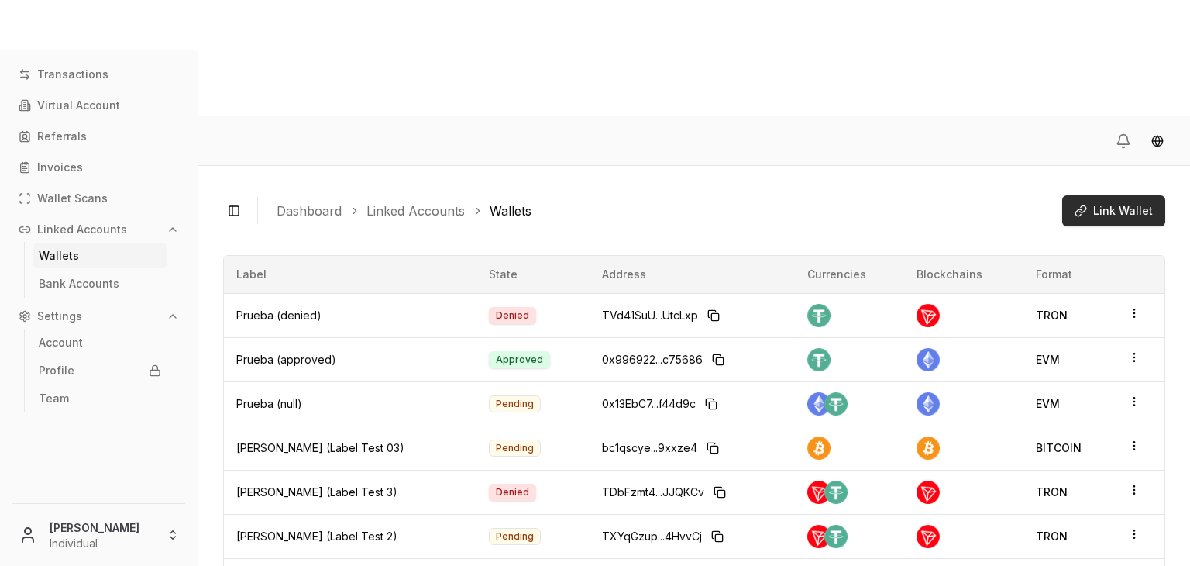
click at [1096, 203] on span "Link Wallet" at bounding box center [1123, 210] width 60 height 15
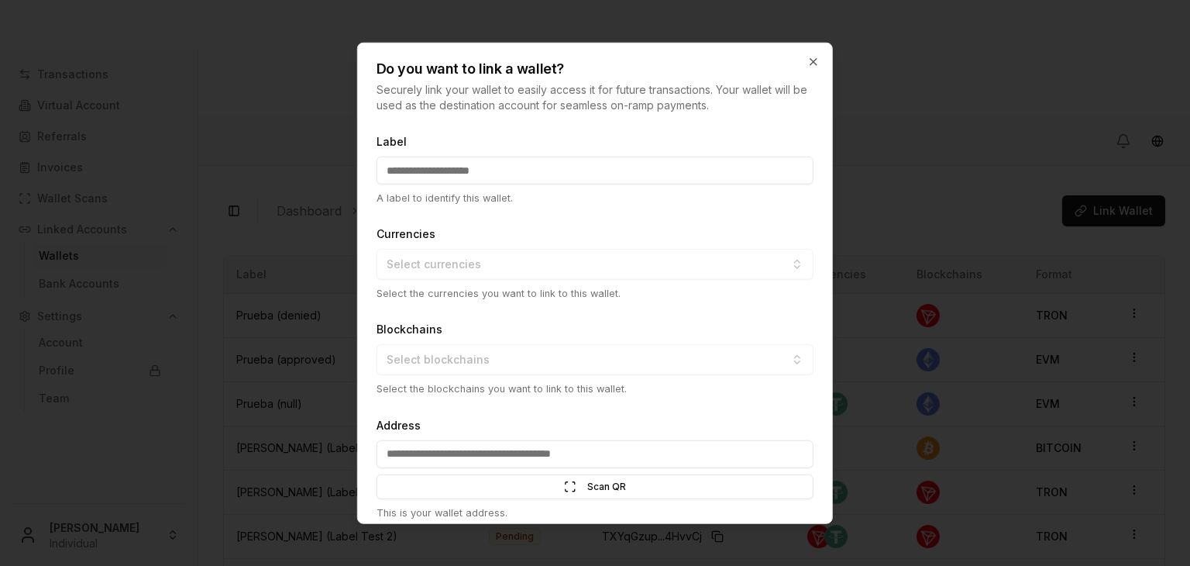
scroll to position [62, 0]
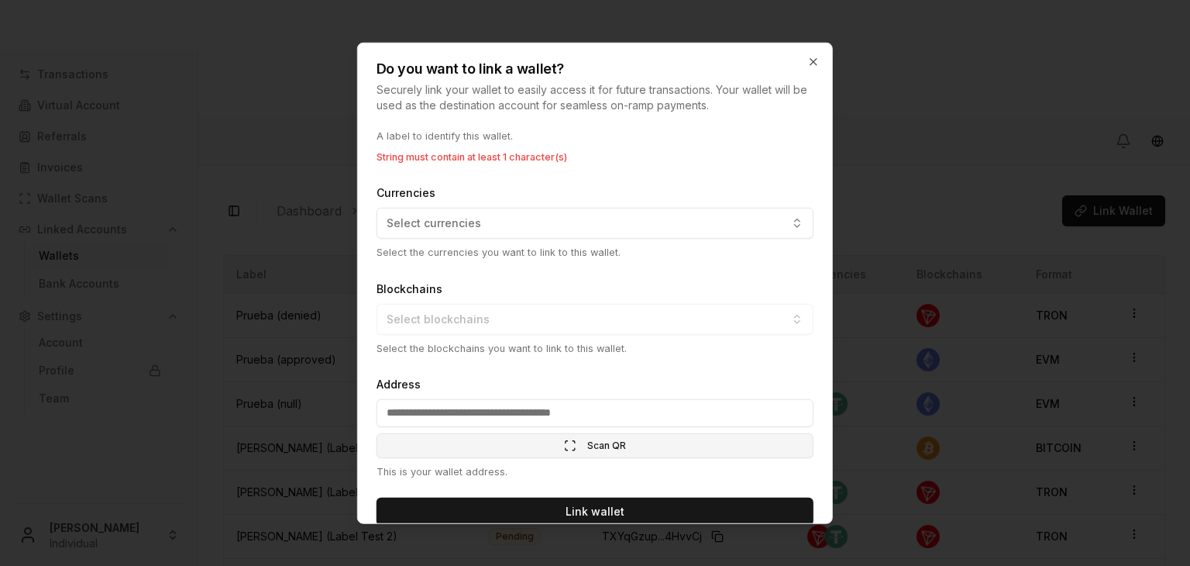
click at [542, 432] on div "Scan QR Scan" at bounding box center [595, 428] width 437 height 59
click at [527, 452] on button "Scan QR Scan" at bounding box center [595, 445] width 437 height 25
click at [810, 57] on icon "button" at bounding box center [813, 62] width 12 height 12
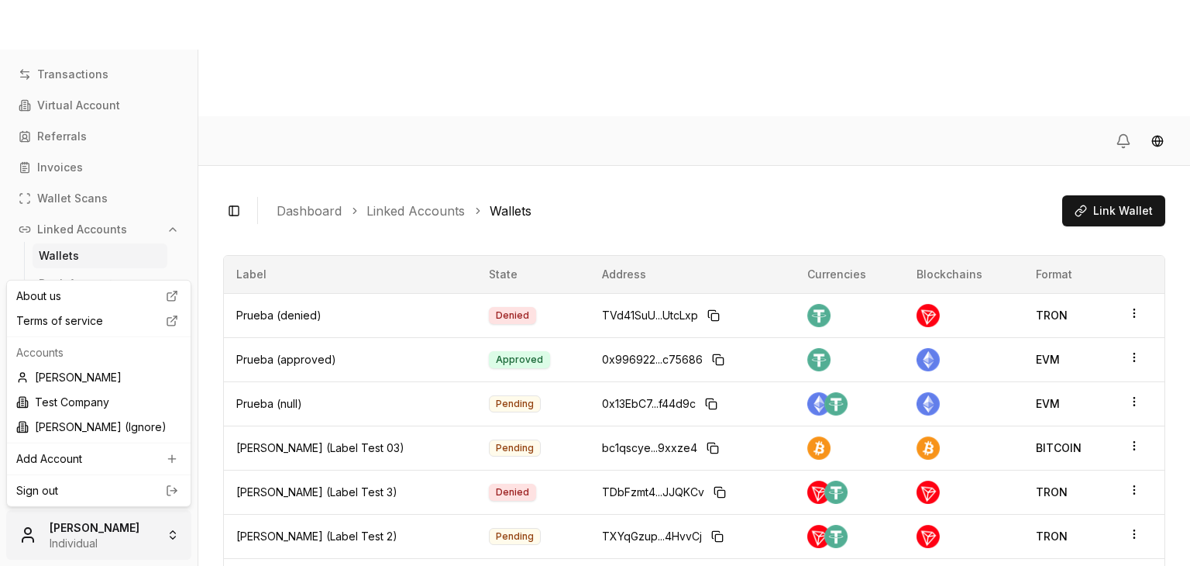
click at [88, 546] on html "Transactions Virtual Account Referrals Invoices Wallet Scans Linked Accounts Wa…" at bounding box center [595, 341] width 1190 height 682
click at [115, 478] on div "Sign out" at bounding box center [98, 490] width 177 height 25
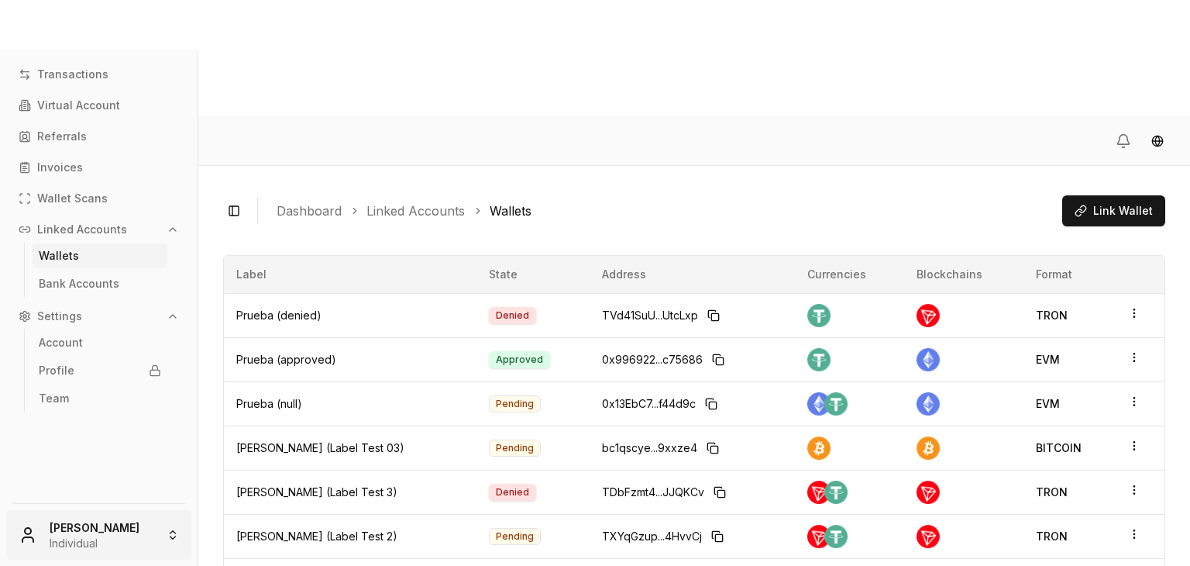
click at [178, 540] on html "Transactions Virtual Account Referrals Invoices Wallet Scans Linked Accounts Wa…" at bounding box center [595, 341] width 1190 height 682
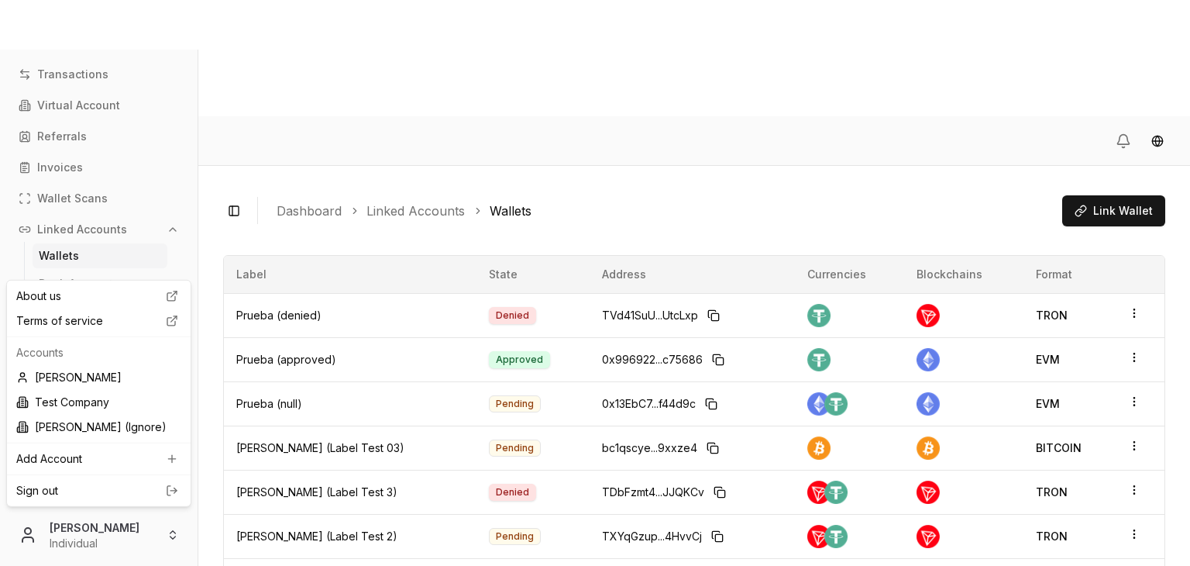
click at [172, 490] on line at bounding box center [173, 490] width 6 height 0
